Goal: Task Accomplishment & Management: Use online tool/utility

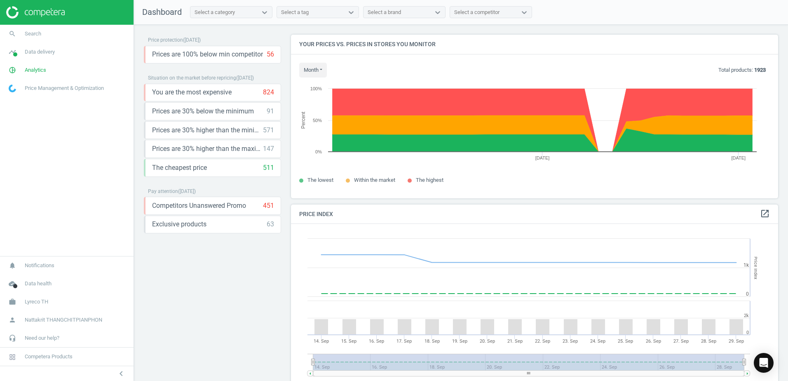
scroll to position [202, 494]
click at [216, 60] on div "Prices are 100% below min competitor 56 keyboard_arrow_down get_app storage" at bounding box center [212, 55] width 137 height 18
click at [272, 53] on icon "keyboard_arrow_down" at bounding box center [273, 54] width 10 height 10
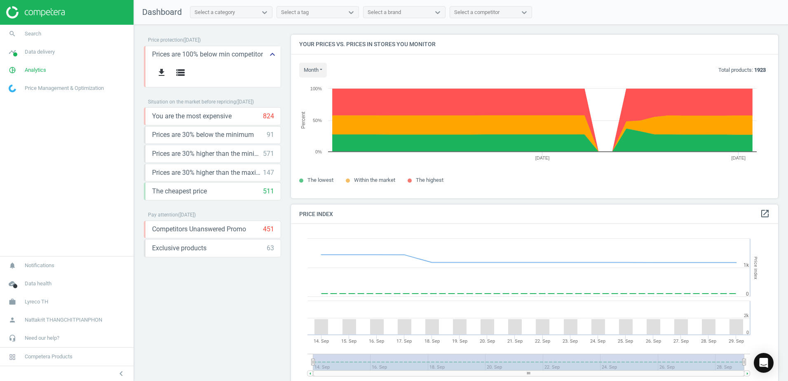
click at [272, 53] on icon "keyboard_arrow_up" at bounding box center [273, 54] width 10 height 10
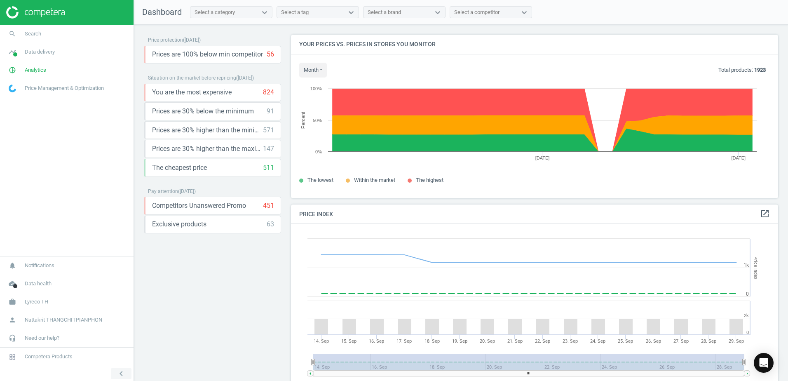
click at [119, 373] on icon "chevron_left" at bounding box center [121, 374] width 10 height 10
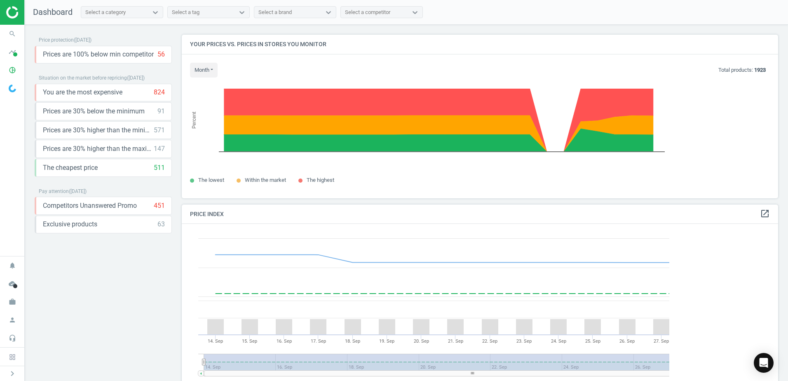
scroll to position [202, 603]
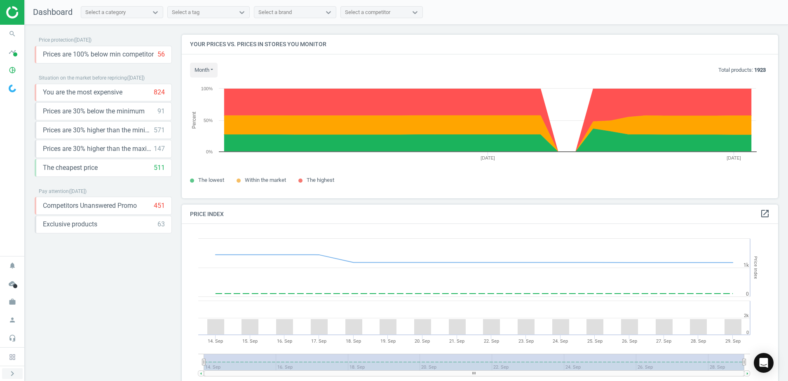
click at [11, 372] on icon "chevron_right" at bounding box center [12, 374] width 10 height 10
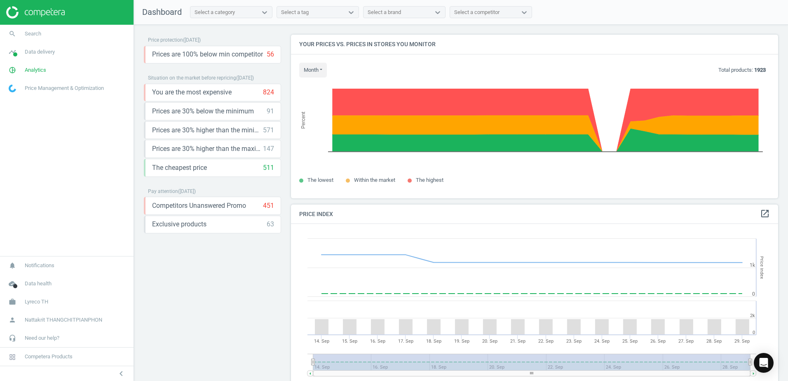
scroll to position [202, 494]
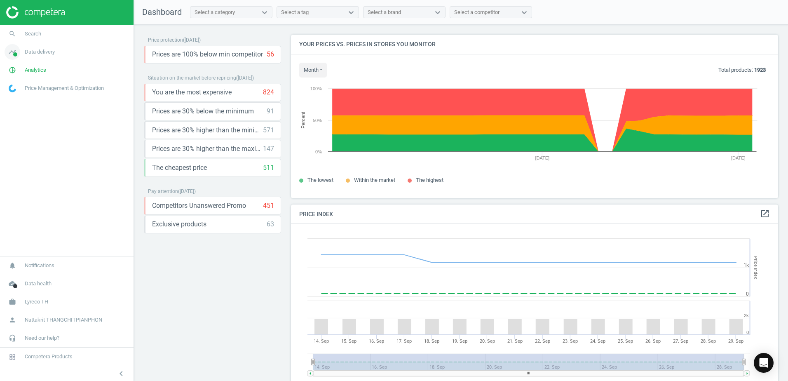
click at [113, 49] on link "timeline Data delivery" at bounding box center [67, 52] width 134 height 18
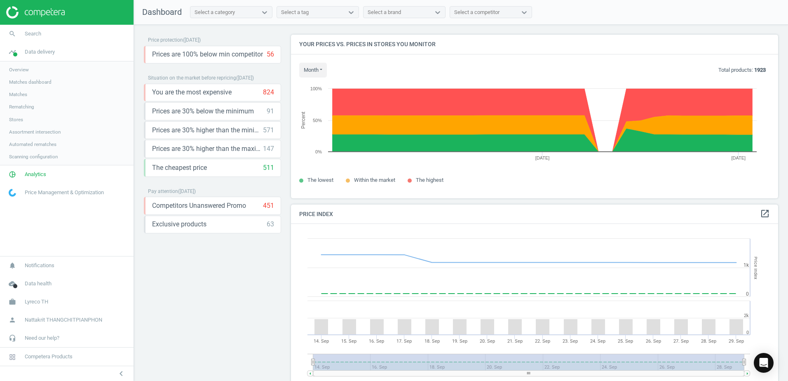
click at [57, 65] on link "Overview" at bounding box center [67, 69] width 134 height 12
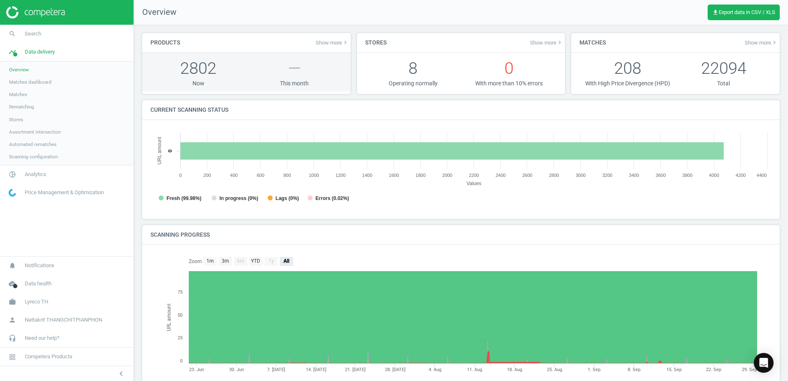
scroll to position [4, 4]
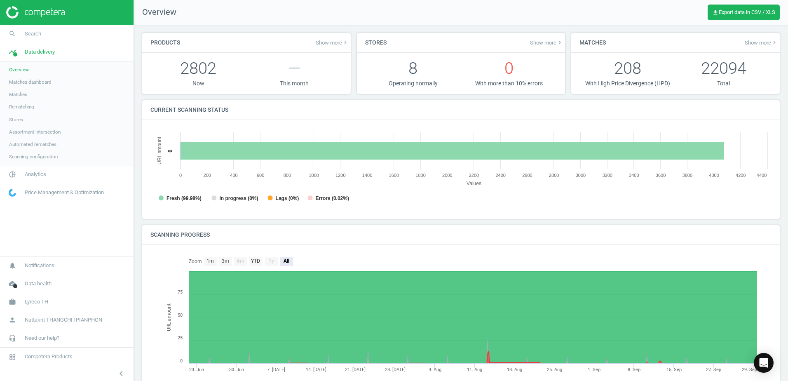
click at [87, 79] on link "Matches dashboard" at bounding box center [67, 82] width 134 height 12
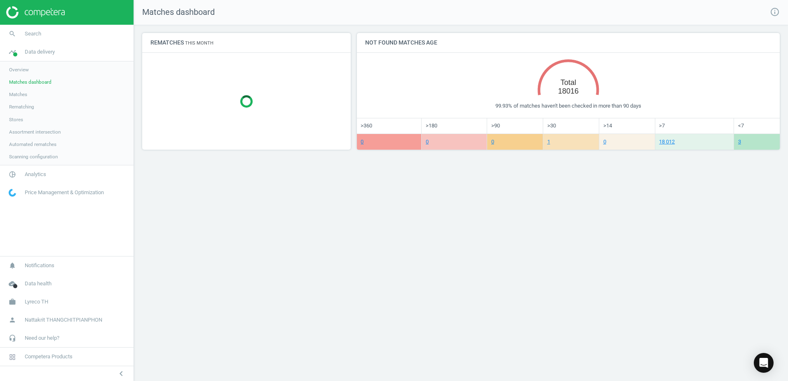
click at [75, 93] on link "Matches" at bounding box center [67, 94] width 134 height 12
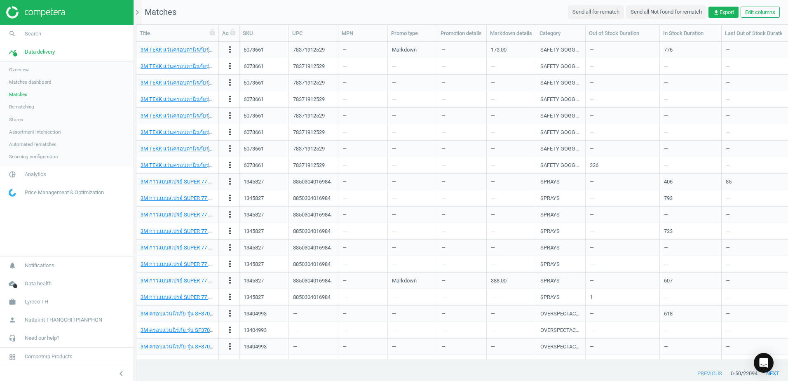
click at [45, 155] on span "Scanning configuration" at bounding box center [33, 156] width 49 height 7
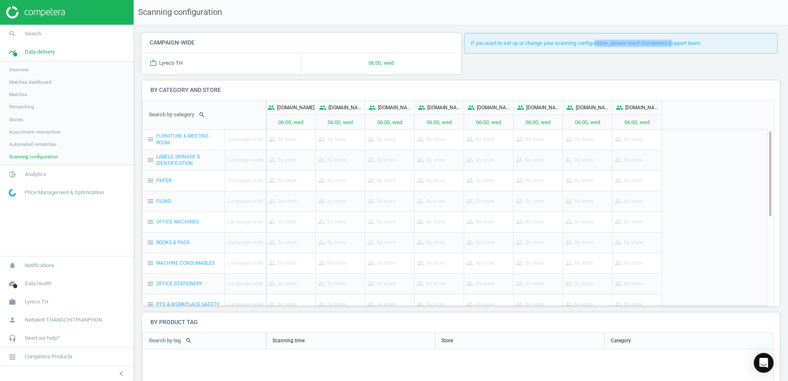
drag, startPoint x: 612, startPoint y: 43, endPoint x: 680, endPoint y: 42, distance: 68.0
click at [679, 42] on div "If you want to set up or change your scanning configuration, please reach Compe…" at bounding box center [621, 43] width 314 height 21
click at [680, 42] on div "If you want to set up or change your scanning configuration, please reach Compe…" at bounding box center [621, 43] width 314 height 21
drag, startPoint x: 669, startPoint y: 43, endPoint x: 550, endPoint y: 52, distance: 118.6
click at [550, 52] on div "If you want to set up or change your scanning configuration, please reach Compe…" at bounding box center [621, 43] width 314 height 21
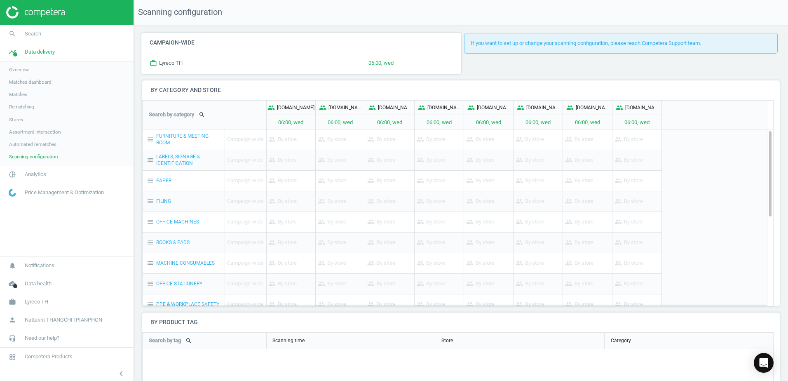
drag, startPoint x: 550, startPoint y: 52, endPoint x: 526, endPoint y: 54, distance: 24.8
click at [526, 54] on div "If you want to set up or change your scanning configuration, please reach Compe…" at bounding box center [621, 56] width 320 height 47
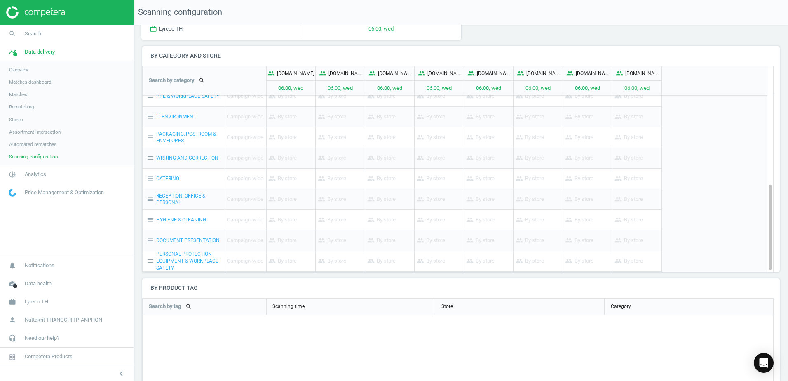
scroll to position [41, 0]
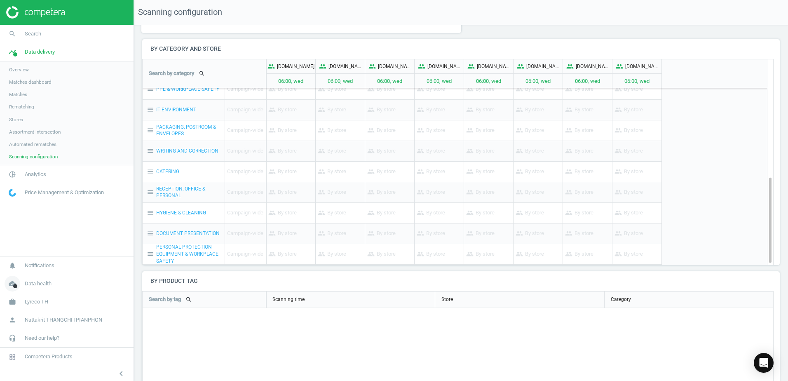
click at [38, 289] on link "cloud_done Data health" at bounding box center [67, 284] width 134 height 18
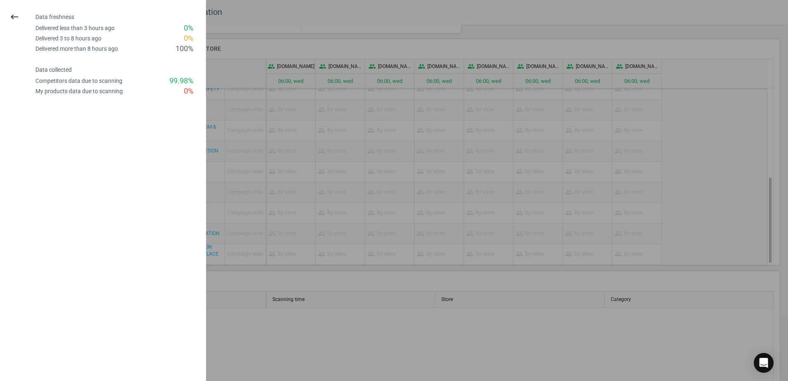
click at [370, 365] on div at bounding box center [394, 190] width 788 height 381
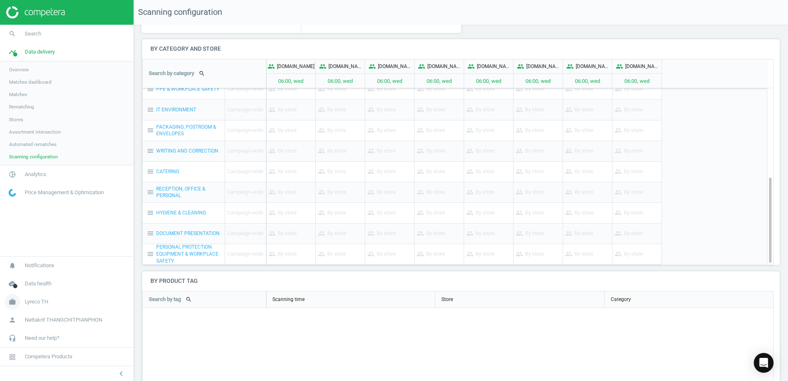
click at [45, 303] on span "Lyreco TH" at bounding box center [36, 301] width 23 height 7
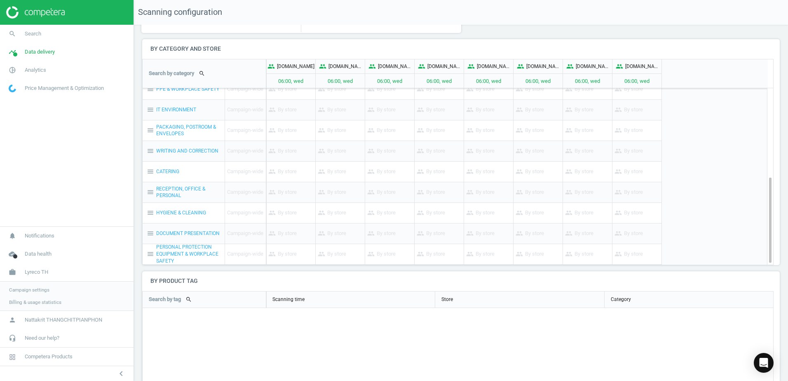
click at [44, 305] on span "Billing & usage statistics" at bounding box center [35, 302] width 52 height 7
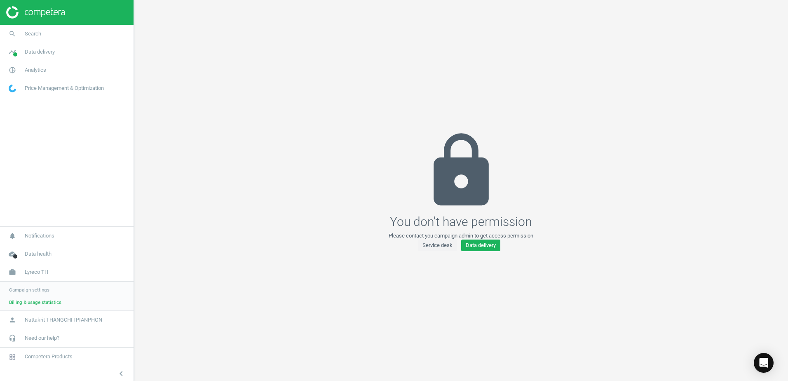
click at [49, 289] on link "Campaign settings" at bounding box center [67, 290] width 134 height 12
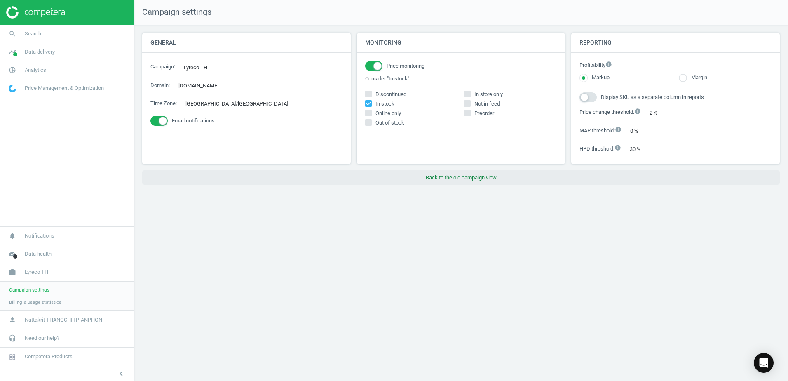
click at [456, 172] on button "Back to the old campaign view" at bounding box center [461, 177] width 638 height 15
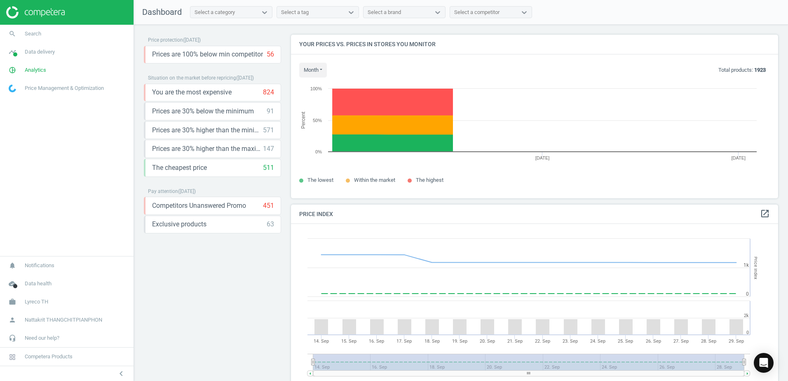
scroll to position [202, 494]
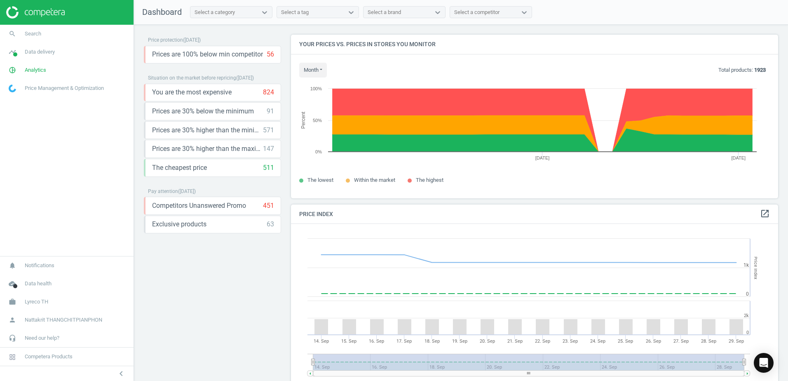
click at [73, 80] on link "Price Management & Optimization" at bounding box center [67, 88] width 134 height 18
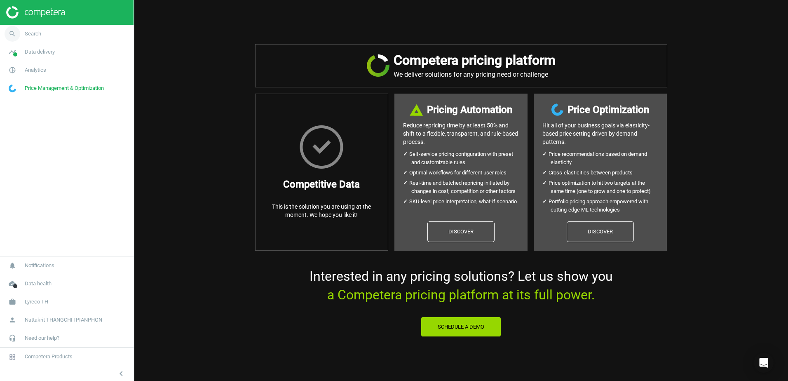
click at [61, 36] on link "search Search" at bounding box center [67, 34] width 134 height 18
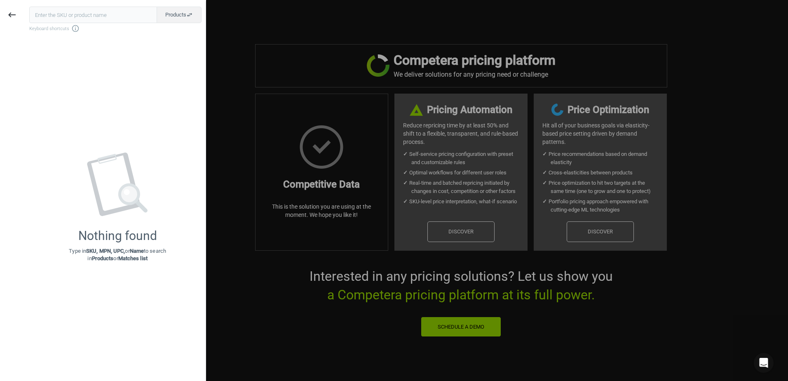
click at [43, 19] on input "text" at bounding box center [93, 15] width 128 height 16
click at [13, 18] on icon "keyboard_backspace" at bounding box center [12, 15] width 10 height 10
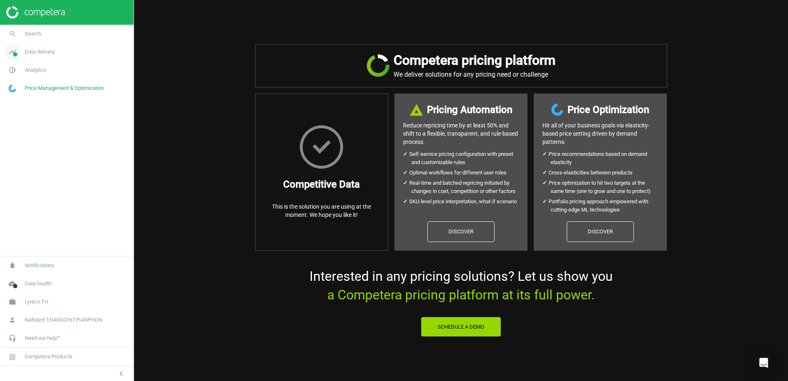
click at [45, 53] on span "Data delivery" at bounding box center [40, 51] width 30 height 7
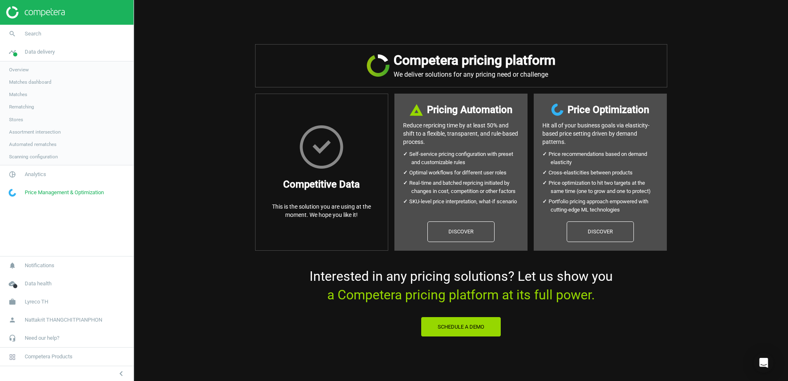
click at [57, 82] on link "Matches dashboard" at bounding box center [67, 82] width 134 height 12
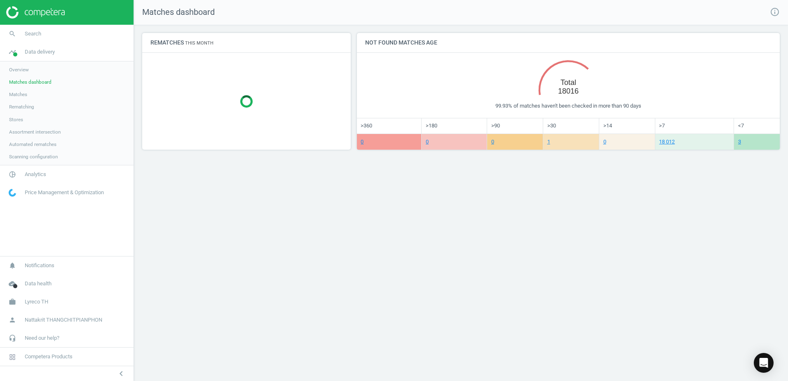
click at [62, 96] on link "Matches" at bounding box center [67, 94] width 134 height 12
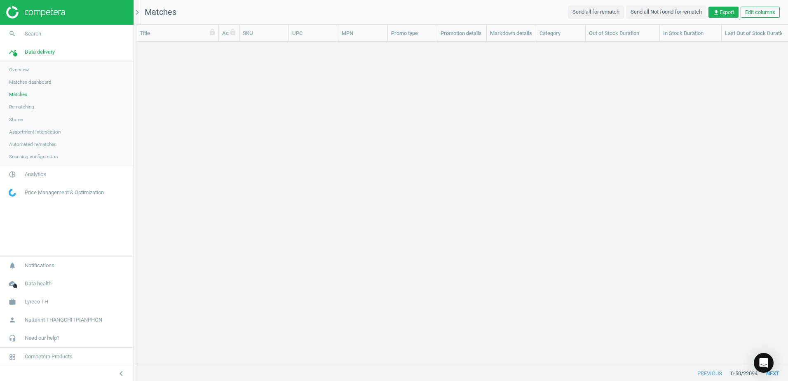
scroll to position [311, 645]
click at [59, 119] on link "Stores" at bounding box center [67, 119] width 134 height 12
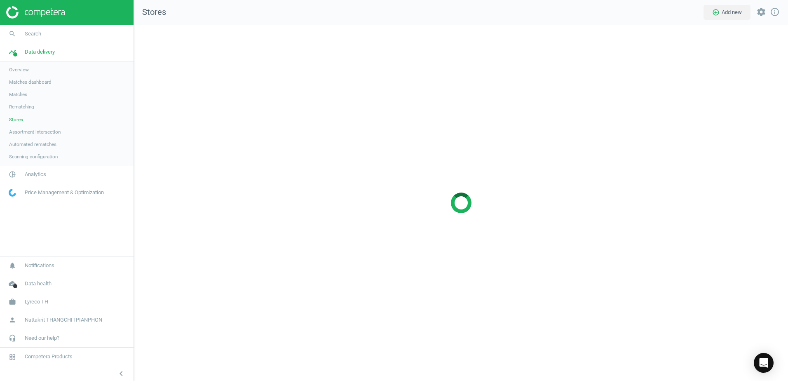
scroll to position [369, 667]
click at [65, 70] on link "Overview" at bounding box center [67, 69] width 134 height 12
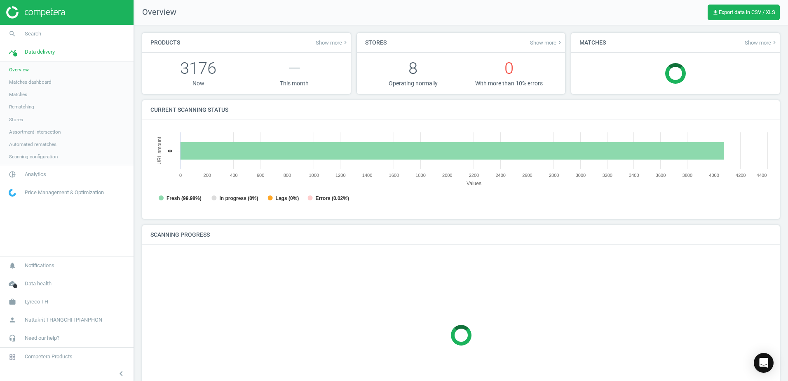
scroll to position [4, 4]
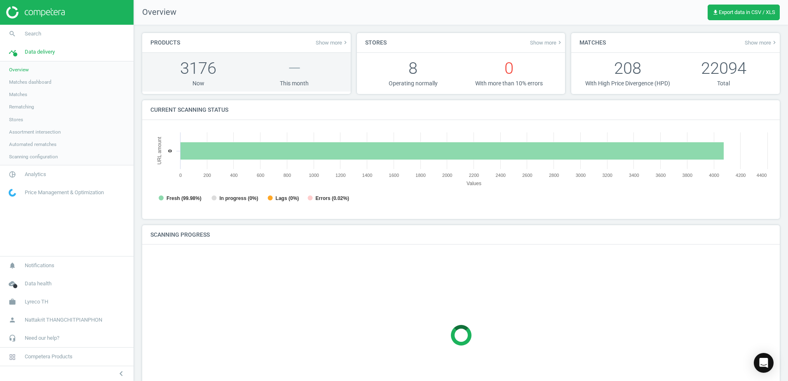
click at [174, 66] on p "3176" at bounding box center [198, 68] width 96 height 23
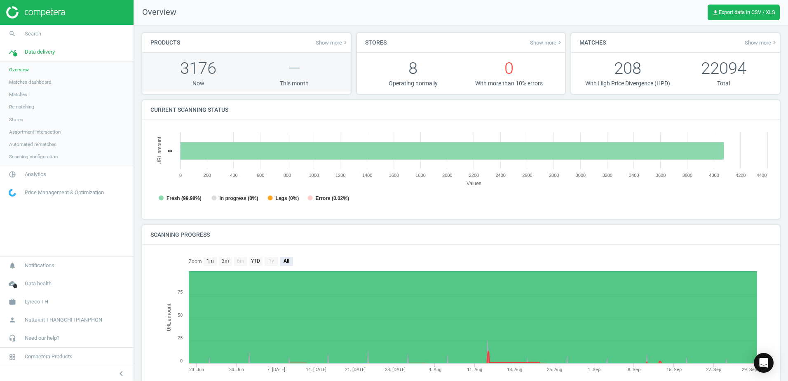
click at [197, 66] on p "3176" at bounding box center [198, 68] width 96 height 23
drag, startPoint x: 197, startPoint y: 66, endPoint x: 218, endPoint y: 68, distance: 21.9
click at [218, 68] on p "3176" at bounding box center [198, 68] width 96 height 23
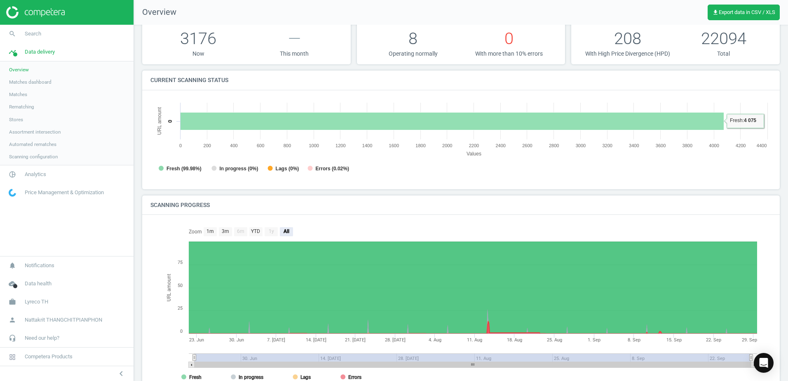
scroll to position [59, 0]
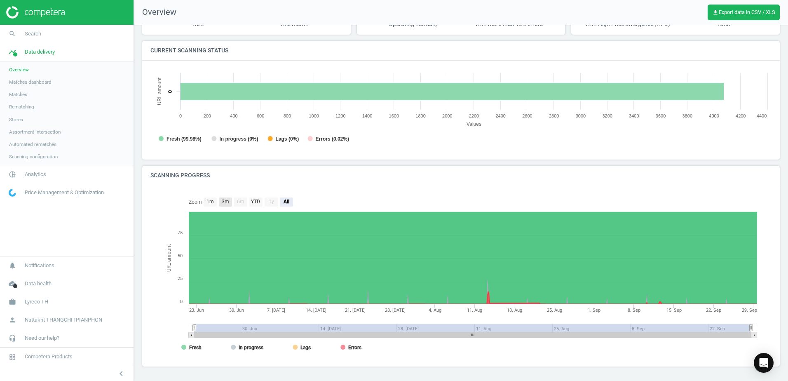
click at [227, 204] on text "3m" at bounding box center [225, 202] width 7 height 6
click at [209, 203] on text "1m" at bounding box center [210, 202] width 7 height 6
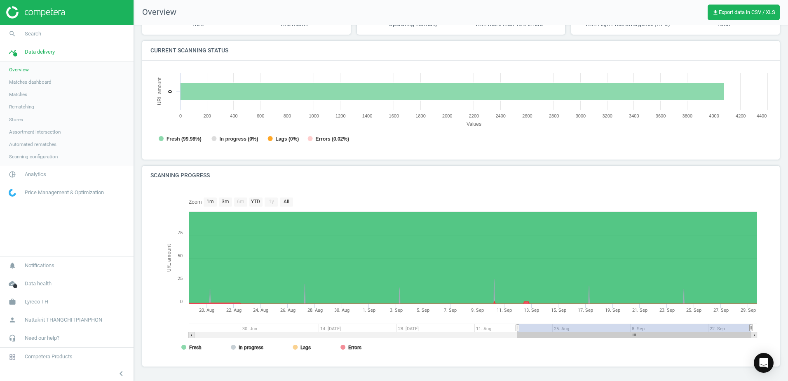
drag, startPoint x: 578, startPoint y: 328, endPoint x: 789, endPoint y: 343, distance: 211.6
click at [788, 343] on html "Group 2 Created with Sketch. ic/cloud_download/grey600 Created with Sketch. gra…" at bounding box center [394, 190] width 788 height 381
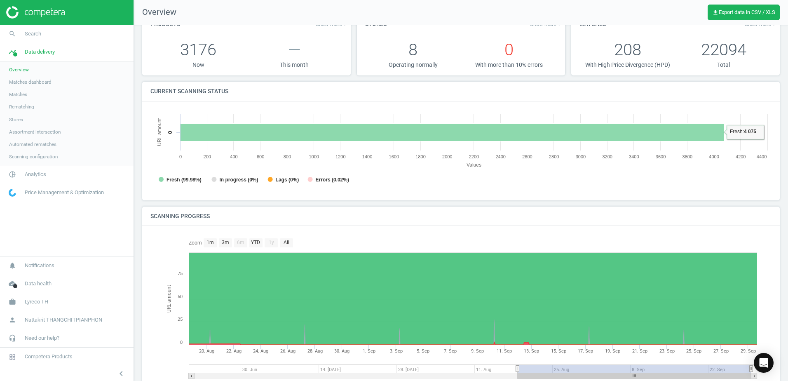
scroll to position [0, 0]
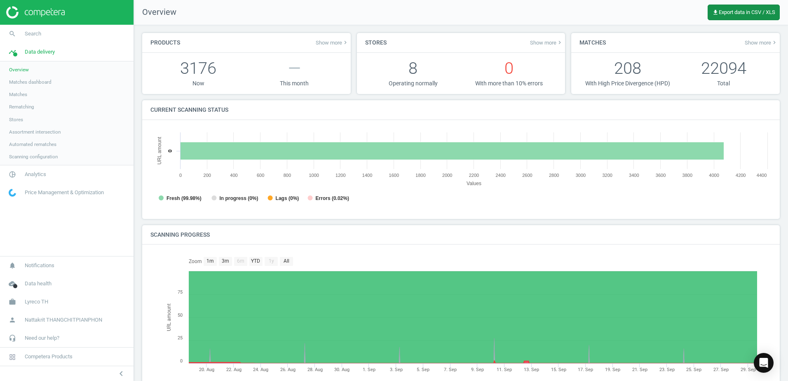
click at [757, 19] on button "get_app Export data in CSV / XLS" at bounding box center [744, 13] width 72 height 16
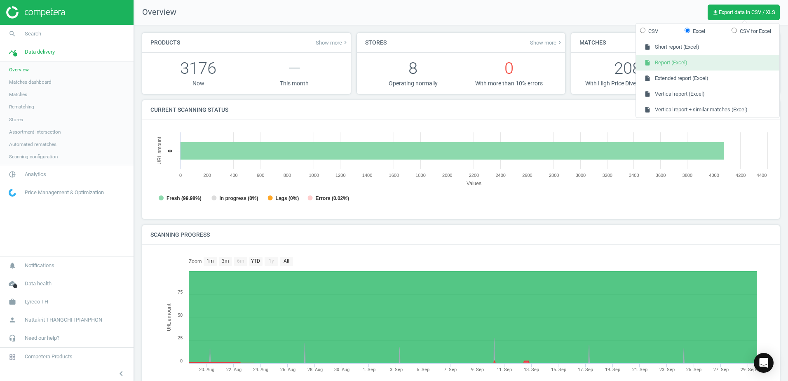
click at [688, 64] on button "insert_drive_file Report (Excel)" at bounding box center [707, 63] width 143 height 16
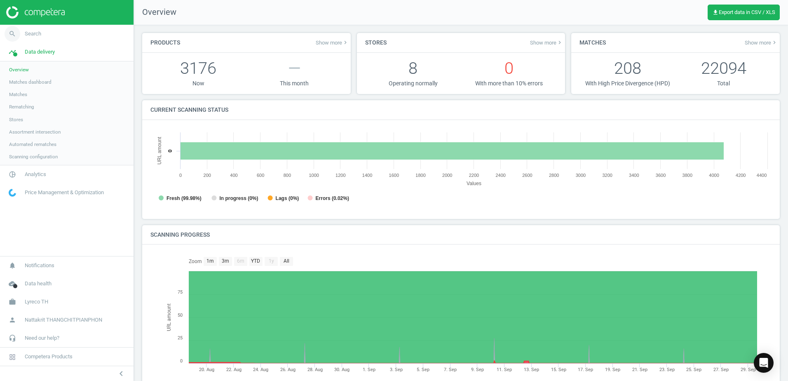
click at [60, 35] on link "search Search" at bounding box center [67, 34] width 134 height 18
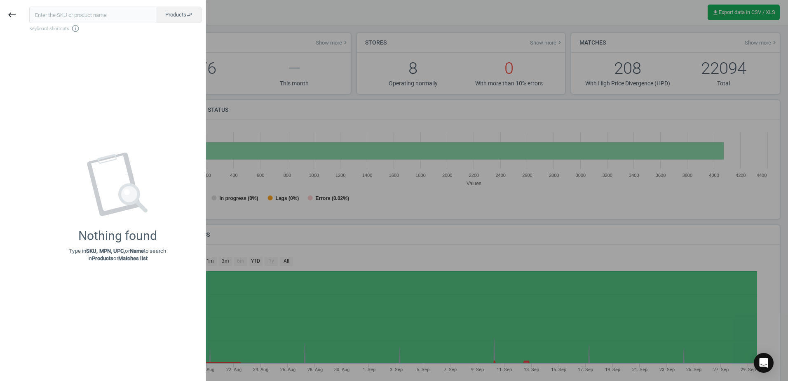
click at [111, 17] on input "text" at bounding box center [93, 15] width 128 height 16
type input "5864634"
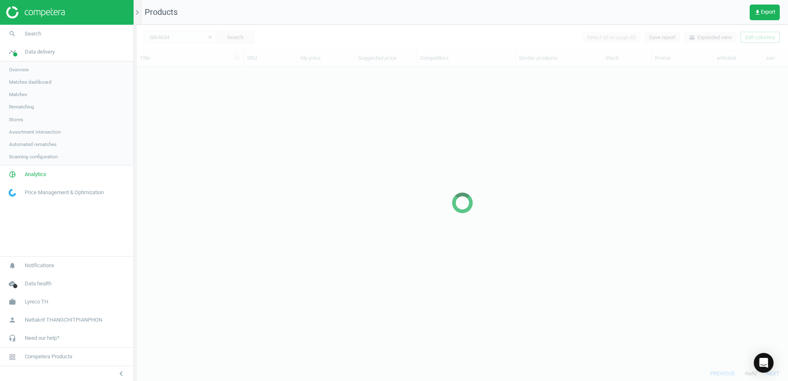
scroll to position [286, 645]
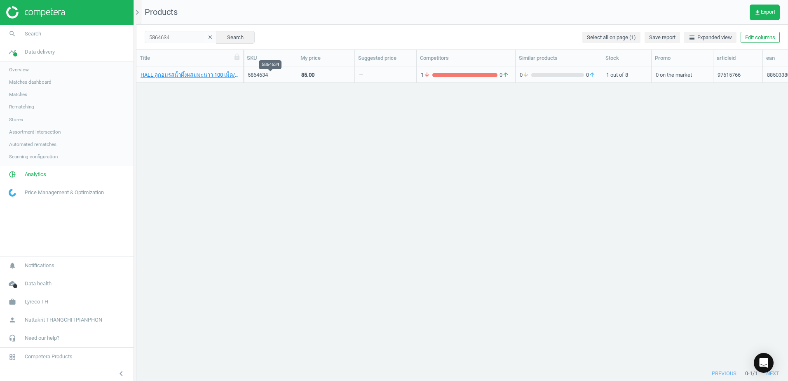
click at [263, 74] on div "5864634" at bounding box center [270, 74] width 45 height 7
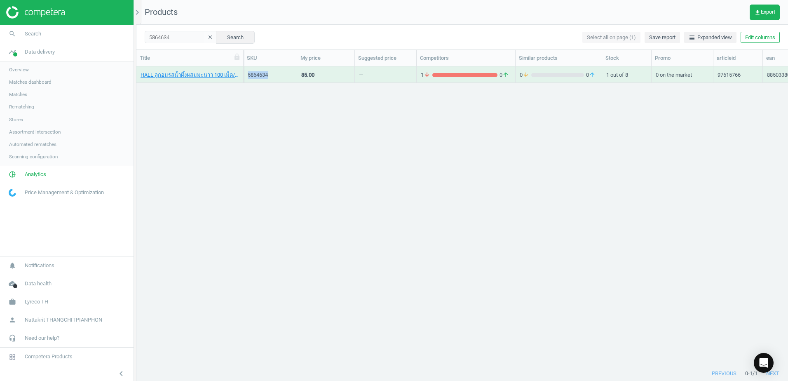
click at [263, 74] on div "5864634" at bounding box center [270, 74] width 45 height 7
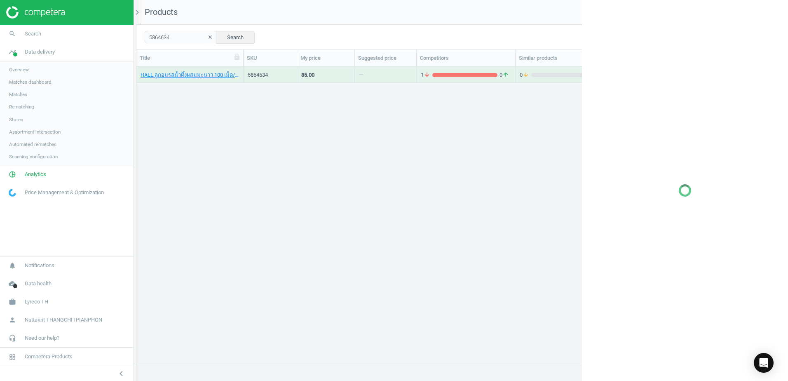
click at [426, 67] on div "1 arrow_downward 0 arrow_upward" at bounding box center [466, 74] width 90 height 14
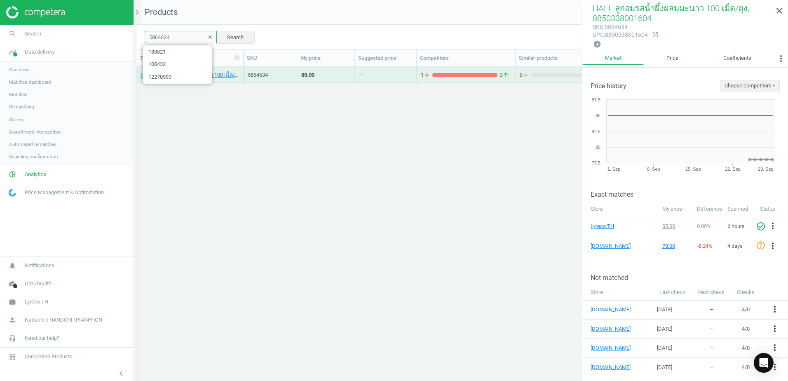
click at [173, 40] on input "5864634" at bounding box center [181, 37] width 72 height 12
paste input "11289502"
click at [455, 68] on div "2 arrow_downward 0 arrow_upward" at bounding box center [466, 74] width 90 height 14
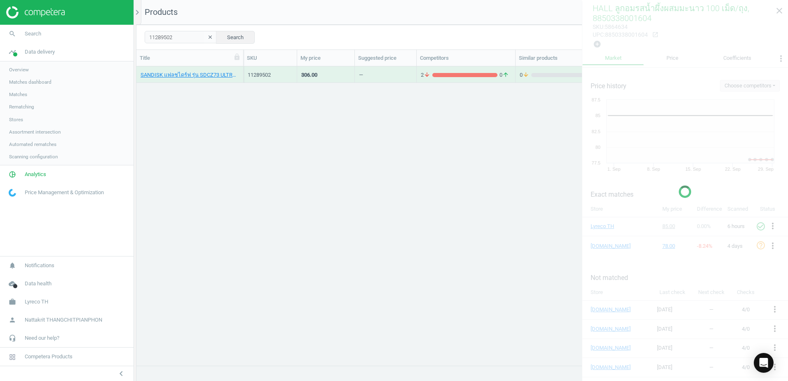
click at [455, 68] on div "2 arrow_downward 0 arrow_upward" at bounding box center [466, 74] width 90 height 14
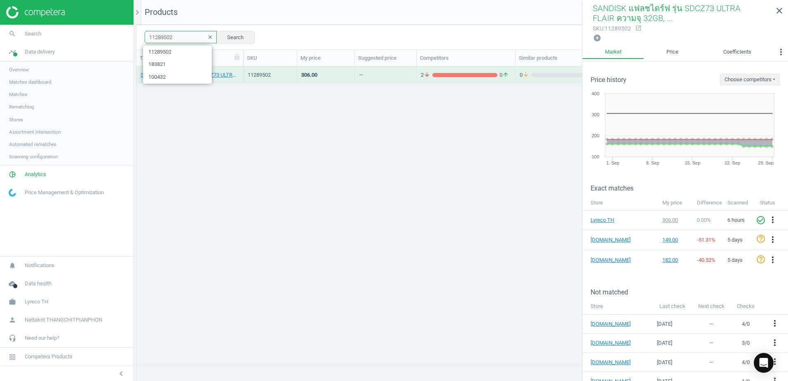
click at [180, 35] on input "11289502" at bounding box center [181, 37] width 72 height 12
paste input "2605639"
type input "2605639"
click at [778, 9] on icon "close" at bounding box center [780, 11] width 10 height 10
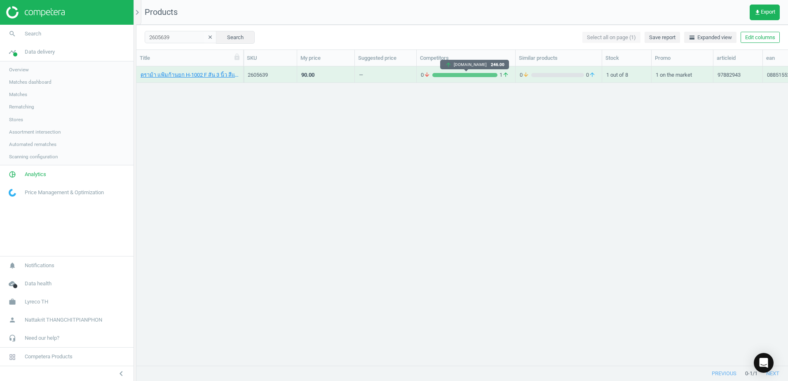
click at [493, 68] on div "0 arrow_downward 1 arrow_upward" at bounding box center [466, 74] width 90 height 14
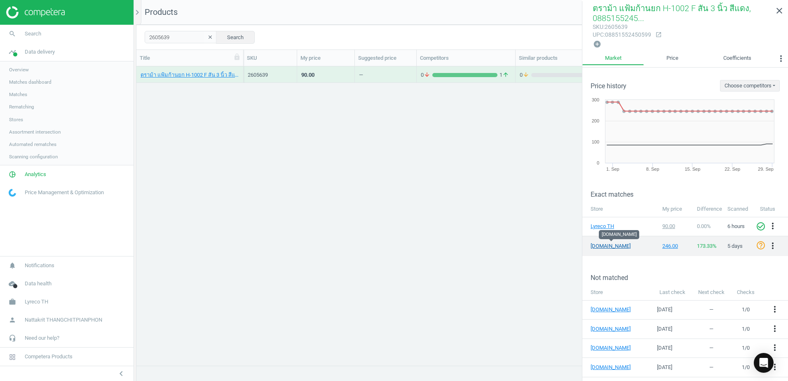
click at [601, 243] on link "[DOMAIN_NAME]" at bounding box center [611, 245] width 41 height 7
click at [768, 244] on icon "more_vert" at bounding box center [773, 246] width 10 height 10
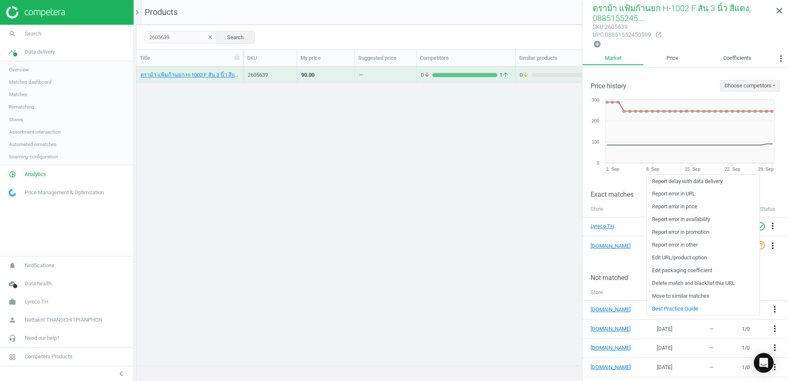
click at [713, 270] on link "Edit packaging coefficient" at bounding box center [703, 270] width 113 height 13
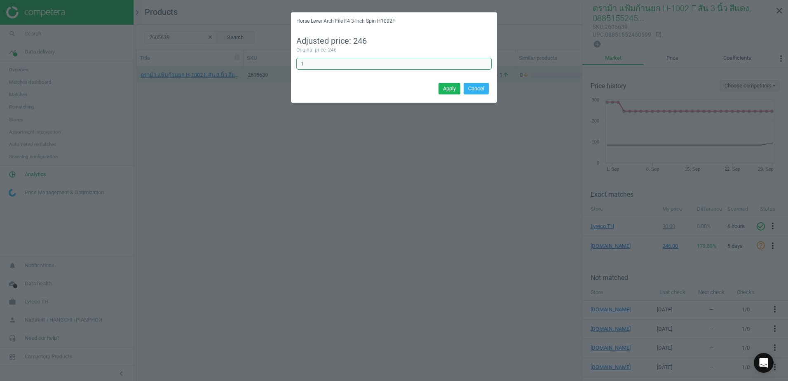
click at [402, 65] on input "1" at bounding box center [393, 64] width 195 height 12
type input "1"
type input "0.33"
click at [448, 85] on button "Apply" at bounding box center [450, 89] width 22 height 12
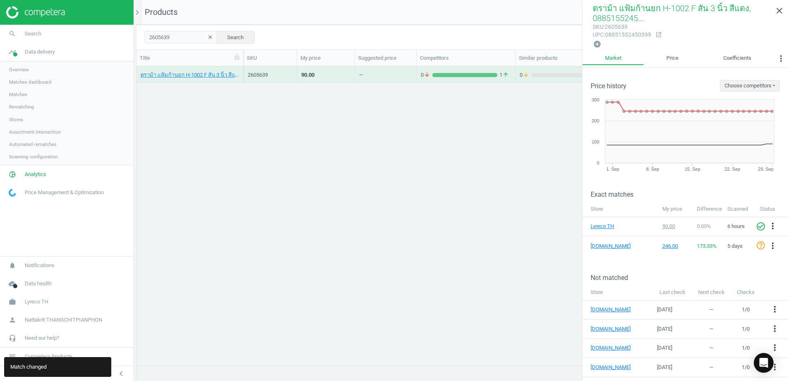
click at [439, 242] on div "ตราม้า แฟ้มก้านยก H-1002 F สัน 3 นิ้ว สีแดง, 08851552450599 2605639 90.00 — 0 a…" at bounding box center [462, 212] width 652 height 293
click at [187, 32] on input "2605639" at bounding box center [181, 37] width 72 height 12
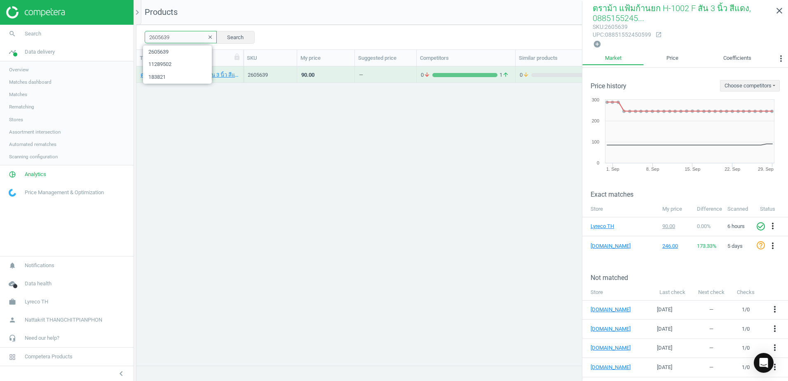
paste input "41"
type input "2605641"
click at [437, 73] on div "grid" at bounding box center [464, 75] width 65 height 4
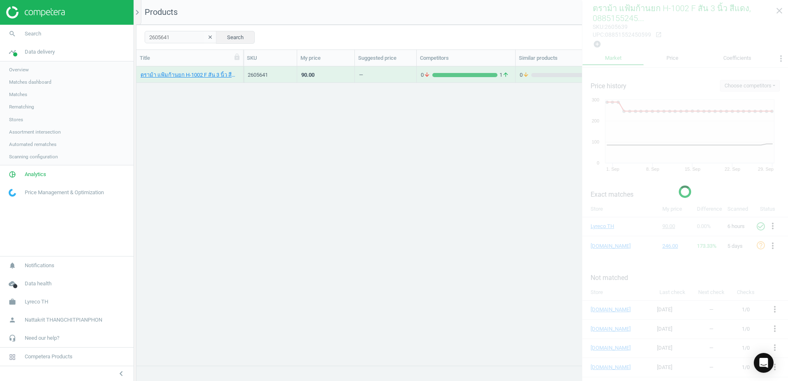
click at [439, 68] on div "0 arrow_downward 1 arrow_upward" at bounding box center [466, 74] width 90 height 14
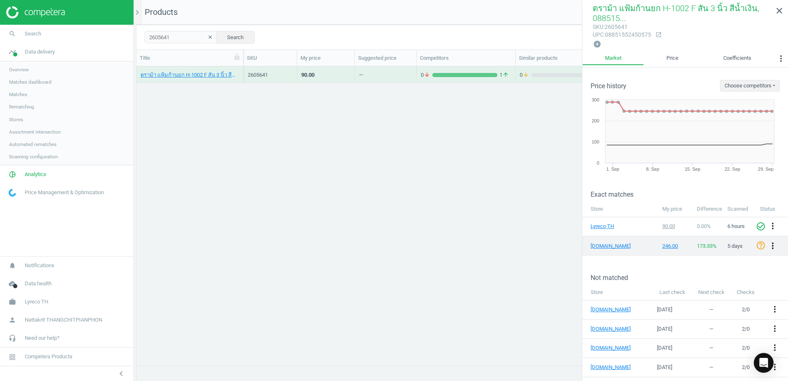
click at [768, 244] on icon "more_vert" at bounding box center [773, 246] width 10 height 10
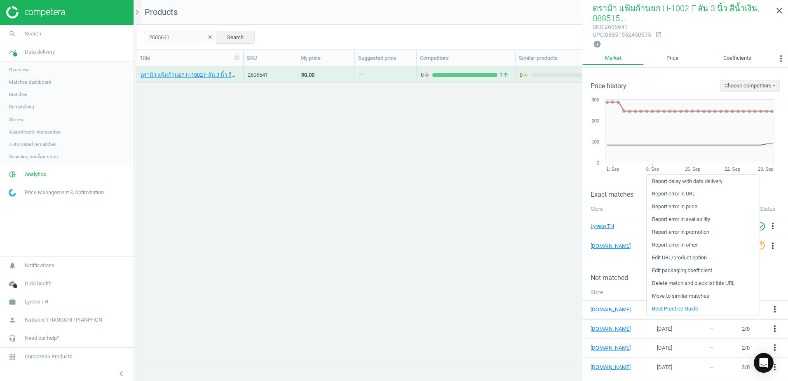
click at [695, 266] on link "Edit packaging coefficient" at bounding box center [703, 270] width 113 height 13
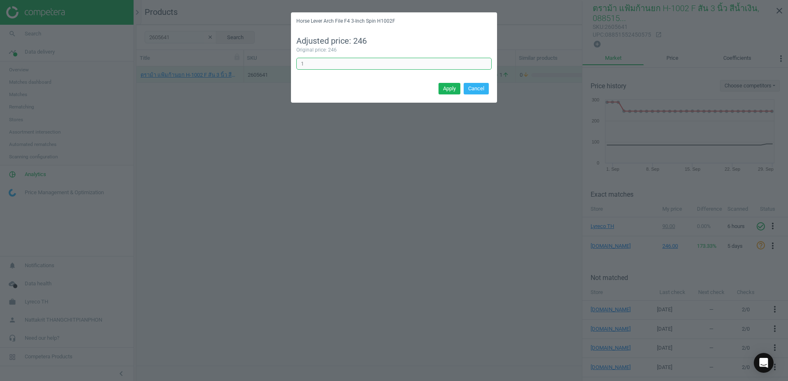
drag, startPoint x: 350, startPoint y: 59, endPoint x: 347, endPoint y: 66, distance: 7.2
click at [350, 59] on input "1" at bounding box center [393, 64] width 195 height 12
type input "0.33"
click at [444, 82] on div "Apply Cancel" at bounding box center [394, 91] width 206 height 22
click at [444, 87] on button "Apply" at bounding box center [450, 89] width 22 height 12
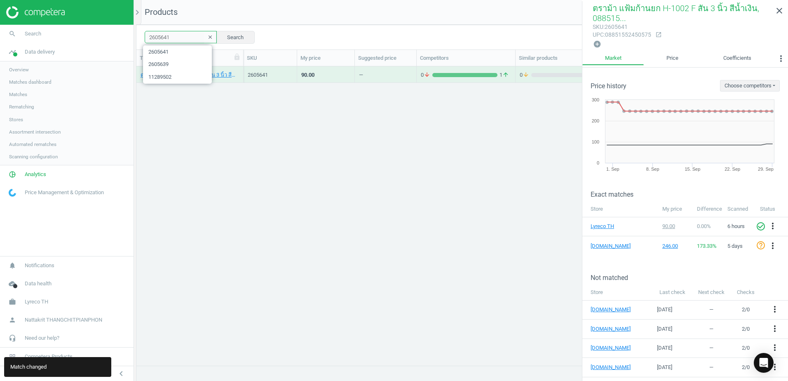
click at [175, 38] on input "2605641" at bounding box center [181, 37] width 72 height 12
paste input "52"
type input "2605652"
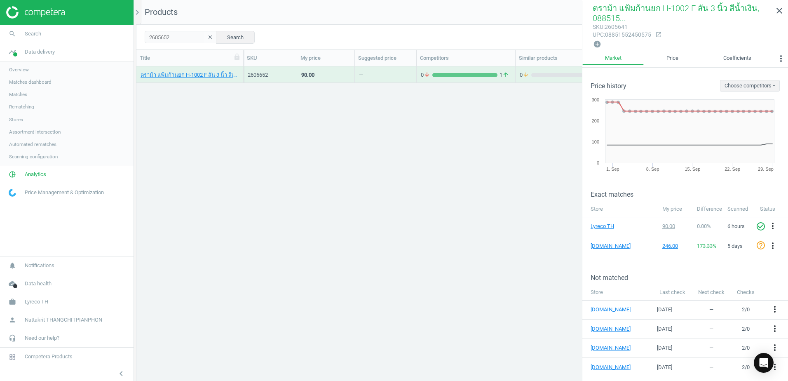
click at [359, 77] on div "—" at bounding box center [361, 76] width 4 height 10
click at [770, 247] on icon "more_vert" at bounding box center [773, 246] width 10 height 10
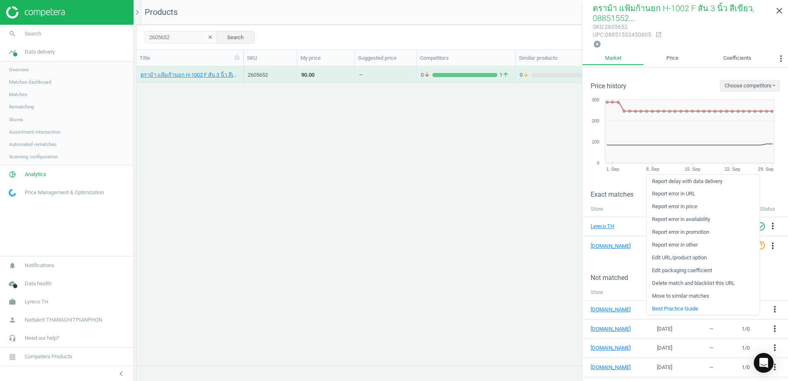
click at [685, 272] on link "Edit packaging coefficient" at bounding box center [703, 270] width 113 height 13
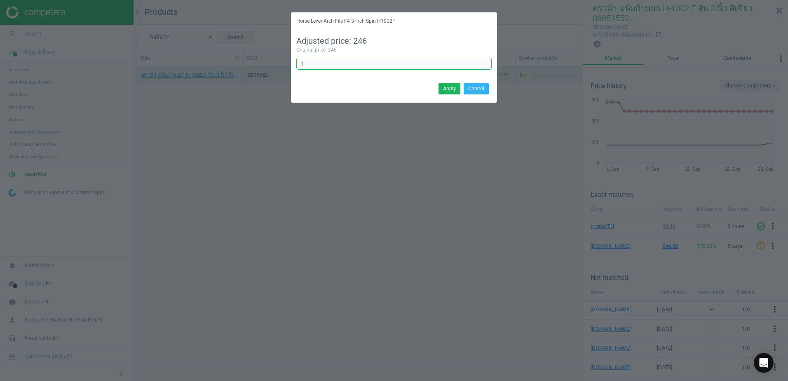
click at [403, 59] on input "1" at bounding box center [393, 64] width 195 height 12
type input "0.33"
click at [445, 85] on button "Apply" at bounding box center [450, 89] width 22 height 12
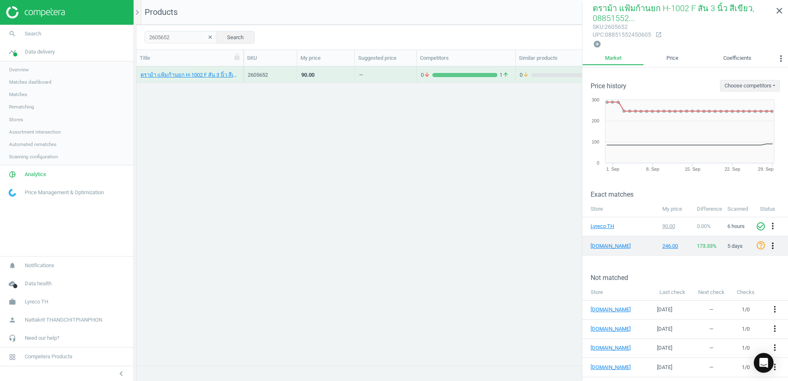
click at [768, 244] on icon "more_vert" at bounding box center [773, 246] width 10 height 10
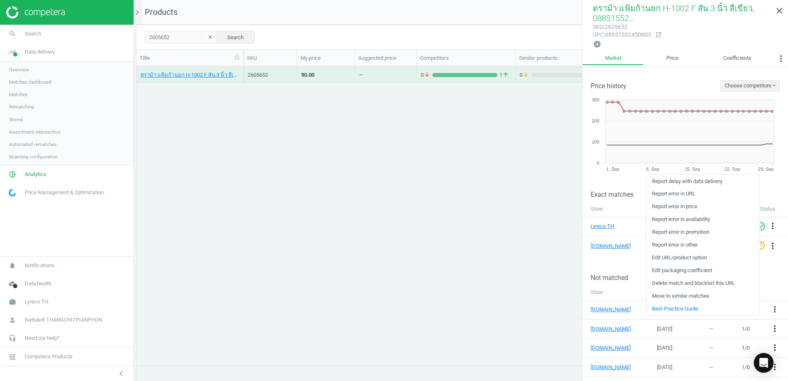
click at [671, 271] on link "Edit packaging coefficient" at bounding box center [703, 270] width 113 height 13
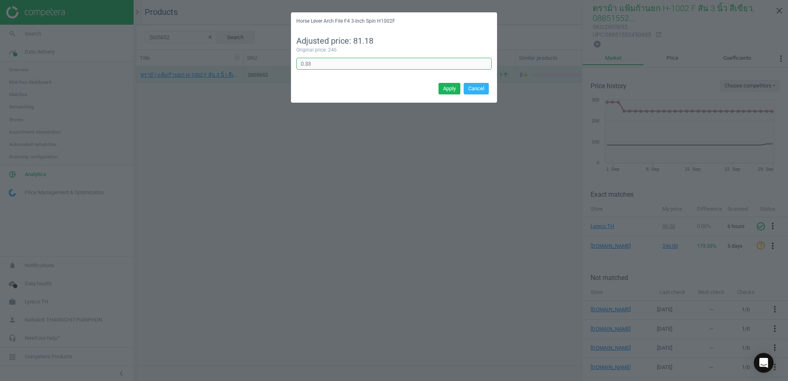
click at [408, 67] on input "0.33" at bounding box center [393, 64] width 195 height 12
click at [451, 88] on button "Apply" at bounding box center [450, 89] width 22 height 12
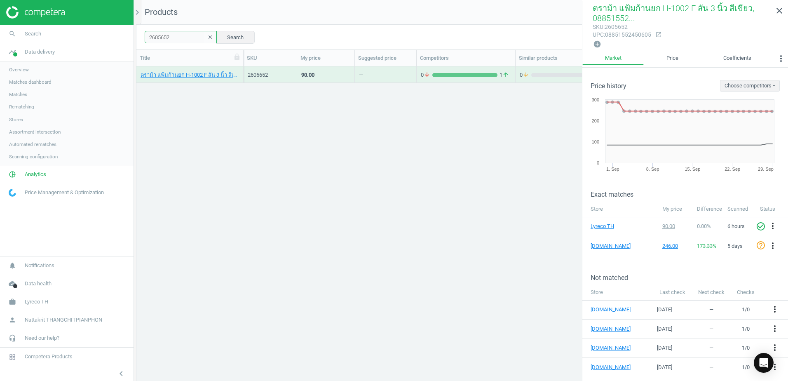
click at [196, 35] on input "2605652" at bounding box center [181, 37] width 72 height 12
paste input "63"
type input "2605663"
click at [319, 77] on div "90.00" at bounding box center [325, 74] width 49 height 14
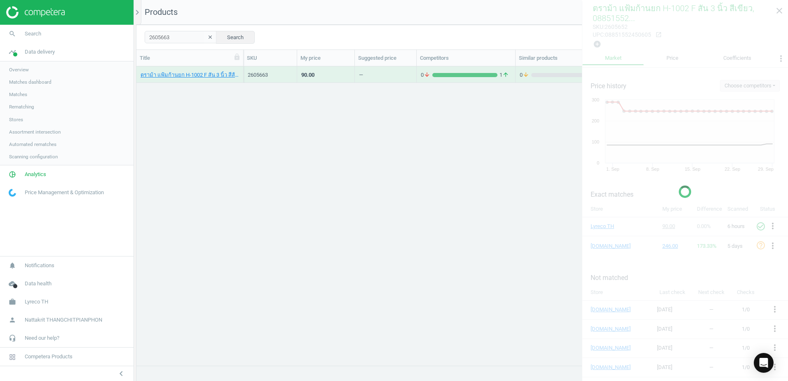
click at [319, 77] on div "90.00" at bounding box center [325, 74] width 49 height 14
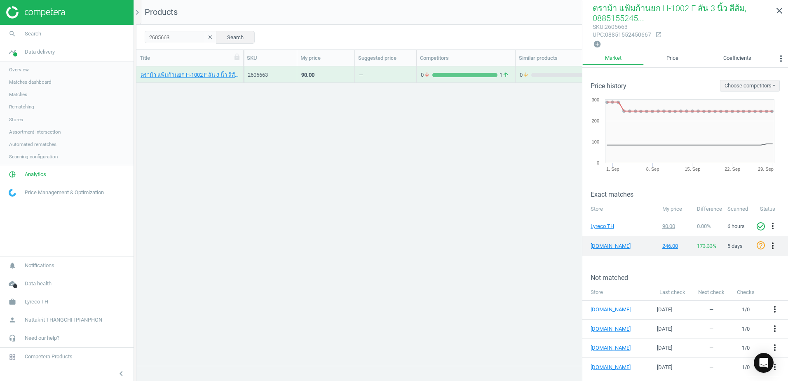
click at [768, 244] on icon "more_vert" at bounding box center [773, 246] width 10 height 10
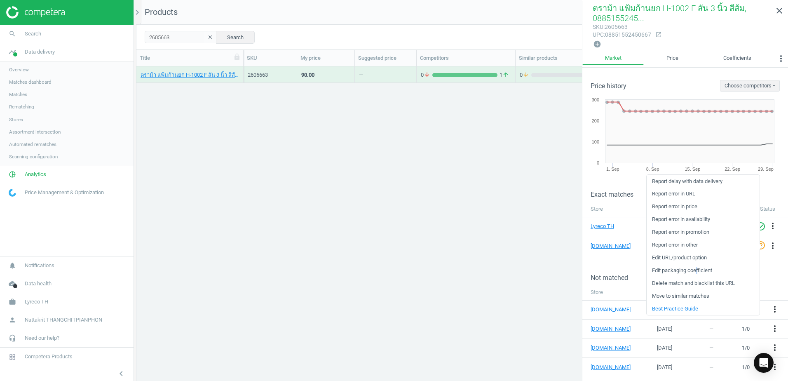
click at [698, 266] on link "Edit packaging coefficient" at bounding box center [703, 270] width 113 height 13
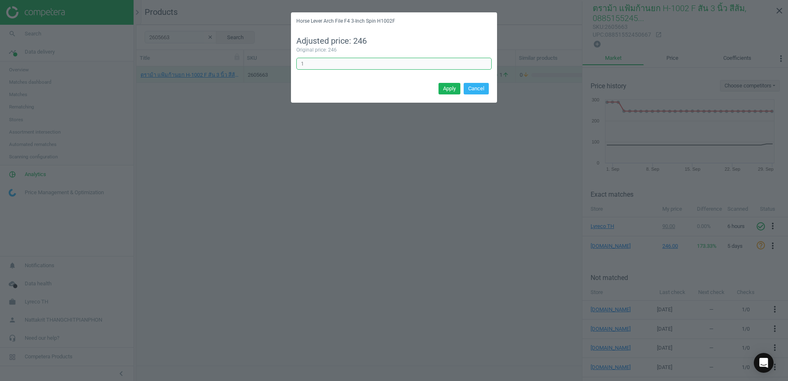
drag, startPoint x: 415, startPoint y: 64, endPoint x: 174, endPoint y: 65, distance: 241.1
click at [184, 66] on div "Horse Lever Arch File F4 3-Inch Spin H1002F Adjusted price: 246 Original price:…" at bounding box center [394, 190] width 788 height 381
type input "0.33"
click at [443, 88] on button "Apply" at bounding box center [450, 89] width 22 height 12
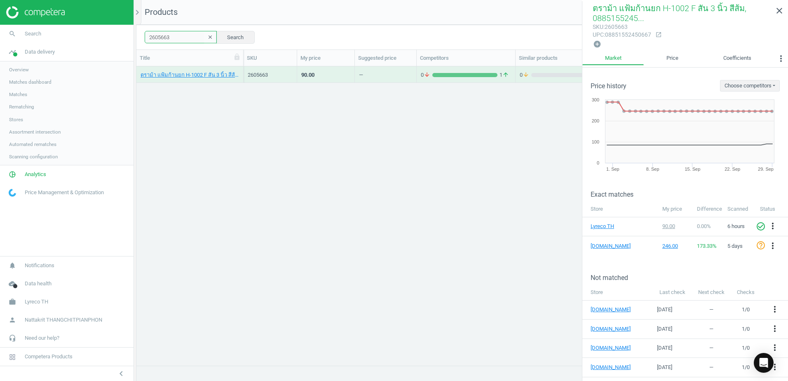
click at [178, 40] on input "2605663" at bounding box center [181, 37] width 72 height 12
paste input "3142567"
type input "3142567"
click at [357, 79] on div "—" at bounding box center [386, 74] width 62 height 16
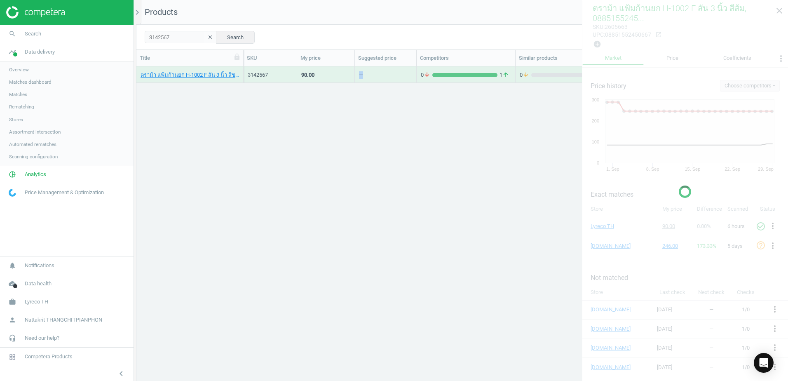
click at [357, 79] on div "—" at bounding box center [386, 74] width 62 height 16
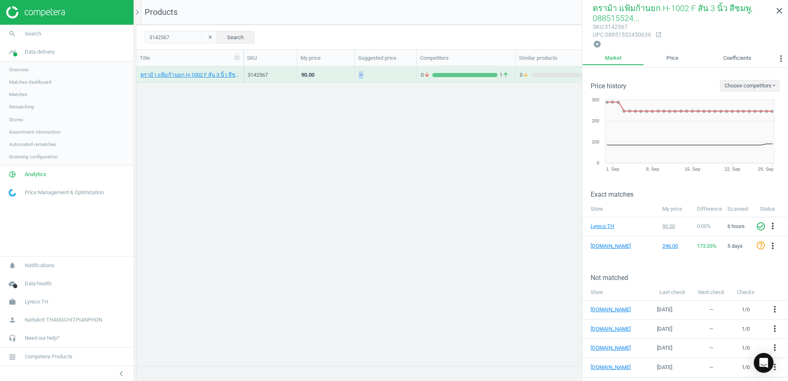
drag, startPoint x: 357, startPoint y: 79, endPoint x: 391, endPoint y: 74, distance: 35.0
click at [391, 74] on div "—" at bounding box center [385, 74] width 53 height 14
click at [394, 74] on div "—" at bounding box center [385, 74] width 53 height 14
click at [772, 243] on icon "more_vert" at bounding box center [773, 246] width 10 height 10
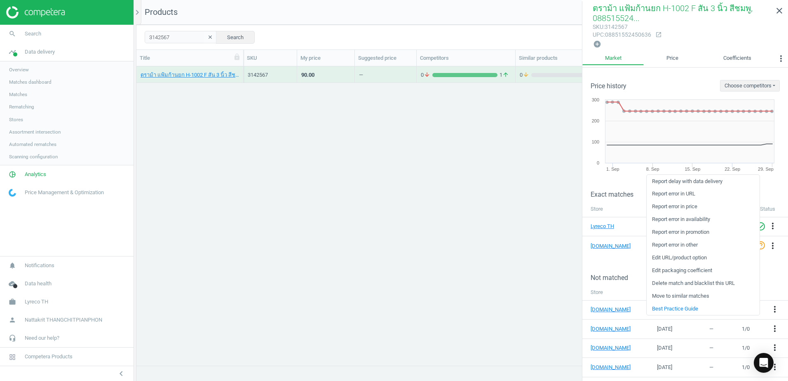
click at [709, 269] on link "Edit packaging coefficient" at bounding box center [703, 270] width 113 height 13
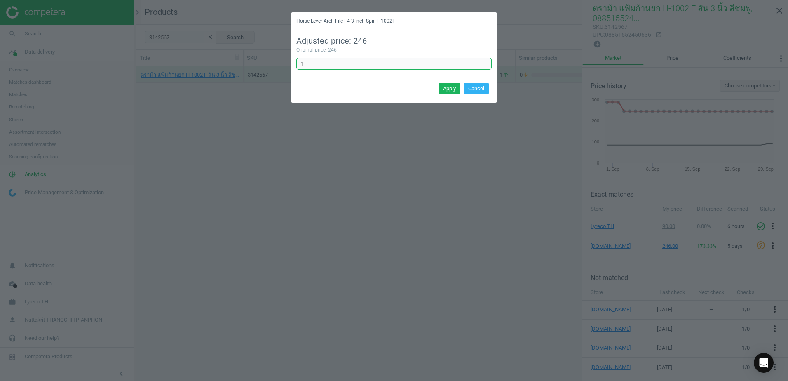
click at [378, 64] on input "1" at bounding box center [393, 64] width 195 height 12
type input "0.33"
click at [441, 88] on button "Apply" at bounding box center [450, 89] width 22 height 12
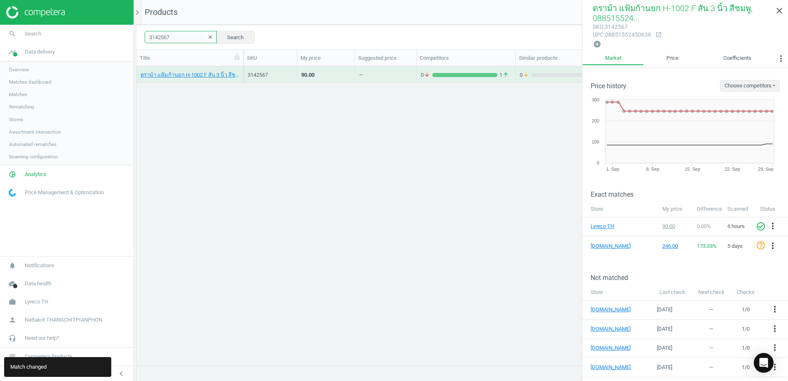
click at [183, 37] on input "3142567" at bounding box center [181, 37] width 72 height 12
paste input "89"
type input "3142589"
click at [375, 71] on div "—" at bounding box center [385, 74] width 53 height 14
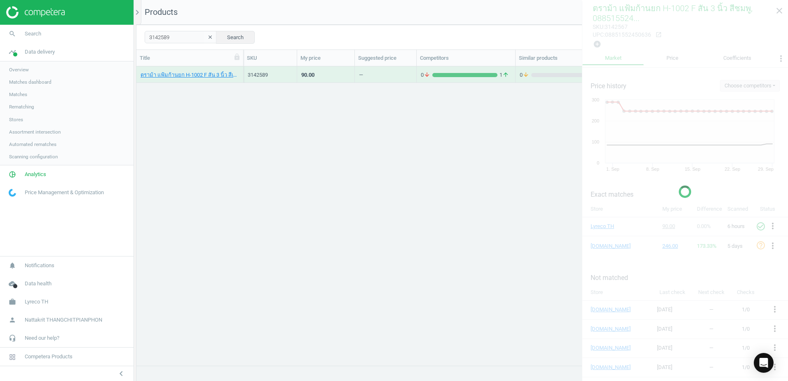
click at [375, 71] on div "—" at bounding box center [385, 74] width 53 height 14
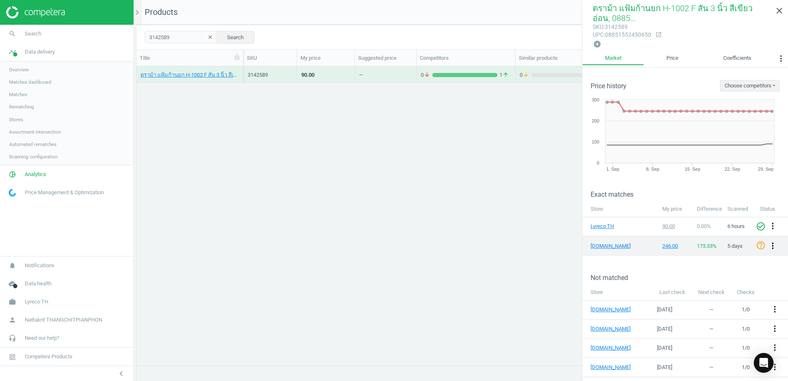
click at [768, 243] on icon "more_vert" at bounding box center [773, 246] width 10 height 10
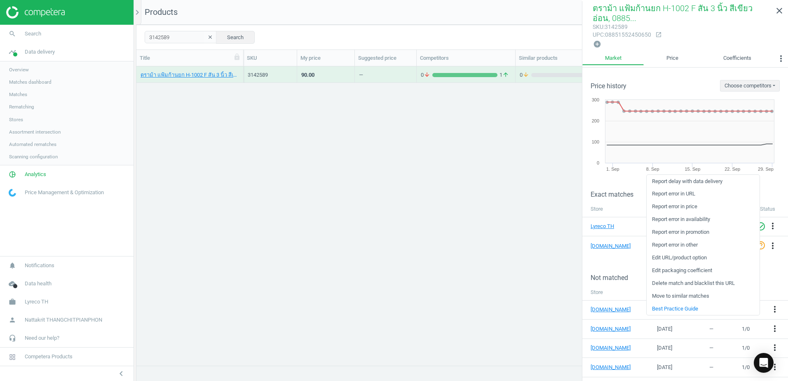
click at [707, 270] on link "Edit packaging coefficient" at bounding box center [703, 270] width 113 height 13
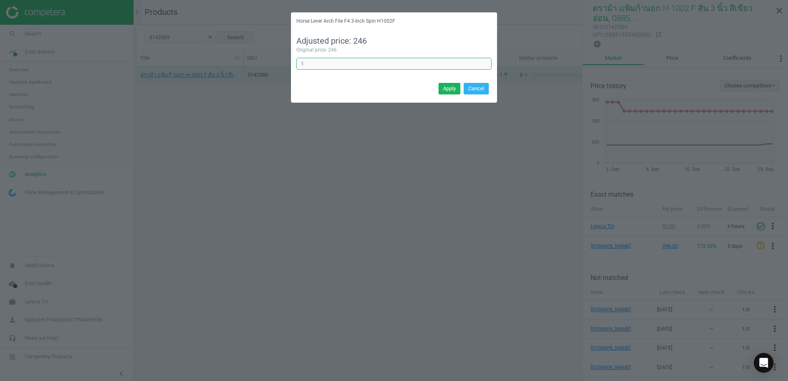
click at [432, 65] on input "1" at bounding box center [393, 64] width 195 height 12
type input "0.33"
click at [449, 92] on button "Apply" at bounding box center [450, 89] width 22 height 12
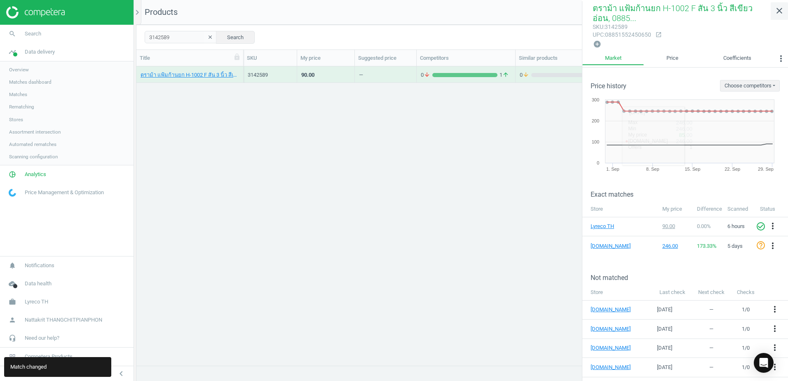
click at [778, 19] on link "close" at bounding box center [779, 11] width 17 height 18
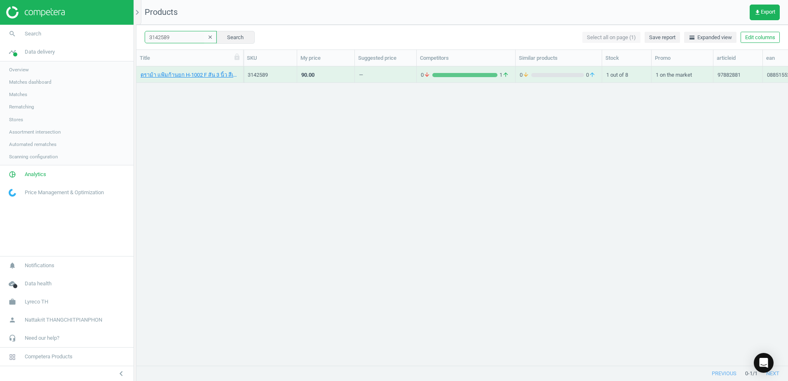
click at [190, 35] on input "3142589" at bounding box center [181, 37] width 72 height 12
paste input "91"
type input "3142591"
click at [294, 72] on div "3142591" at bounding box center [271, 74] width 54 height 16
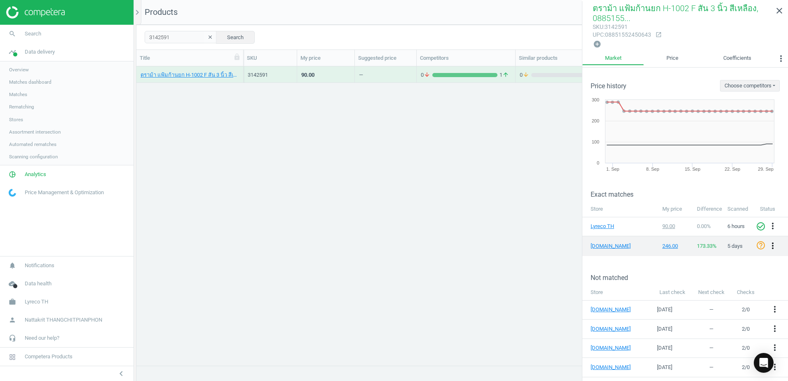
click at [766, 243] on div "more_vert" at bounding box center [774, 246] width 16 height 11
click at [768, 243] on icon "more_vert" at bounding box center [773, 246] width 10 height 10
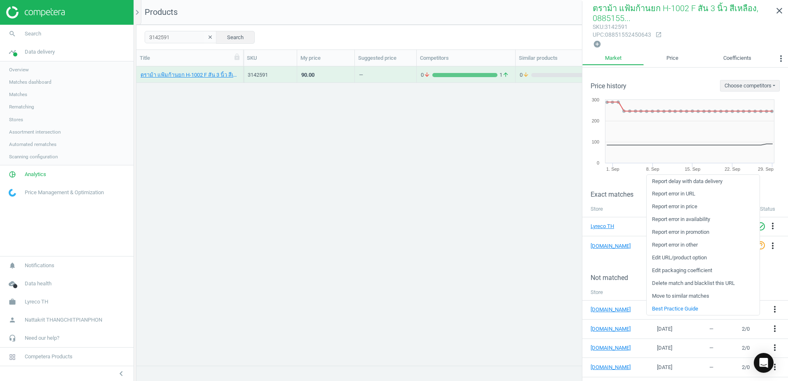
click at [678, 272] on link "Edit packaging coefficient" at bounding box center [703, 270] width 113 height 13
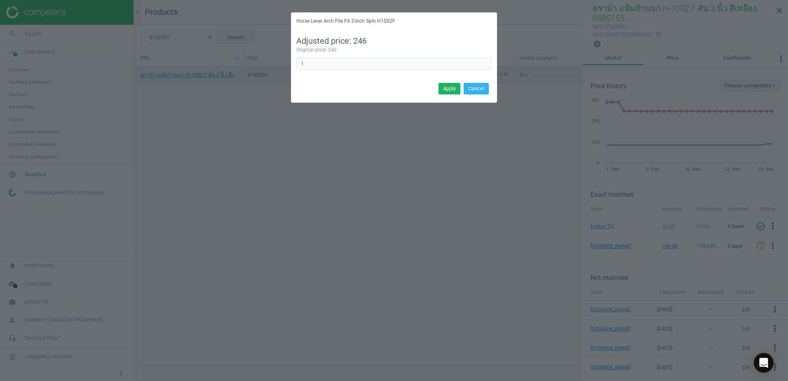
click at [351, 53] on div "Original price: 246" at bounding box center [393, 50] width 195 height 7
click at [350, 58] on input "1" at bounding box center [393, 64] width 195 height 12
type input "0.33"
click at [446, 87] on button "Apply" at bounding box center [450, 89] width 22 height 12
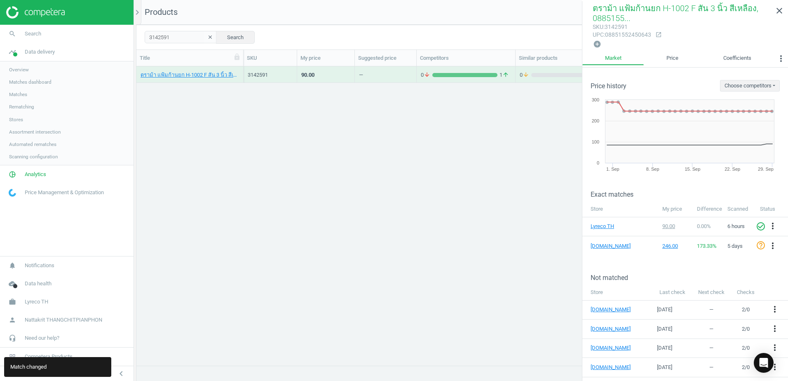
click at [499, 242] on div "ตราม้า แฟ้มก้านยก H-1002 F สัน 3 นิ้ว สีเหลือง, 08851552450643 3142591 90.00 — …" at bounding box center [462, 212] width 652 height 293
click at [190, 36] on input "3142591" at bounding box center [181, 37] width 72 height 12
paste input "7923619"
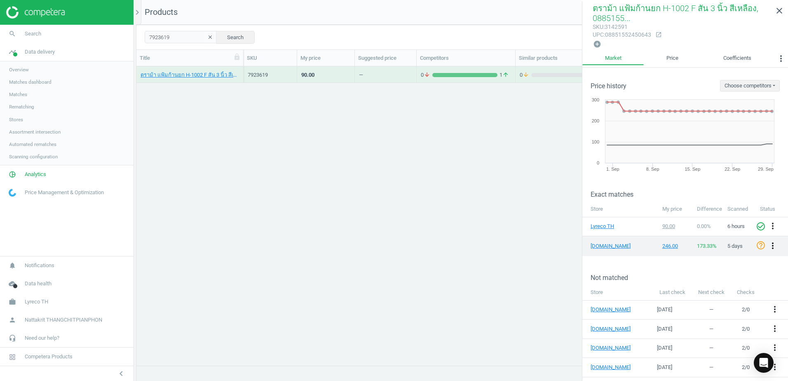
click at [768, 243] on icon "more_vert" at bounding box center [773, 246] width 10 height 10
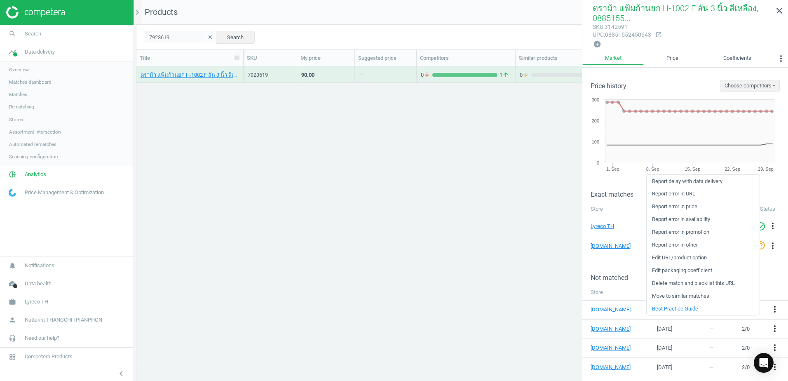
click at [693, 256] on link "Edit URL/product option" at bounding box center [703, 257] width 113 height 13
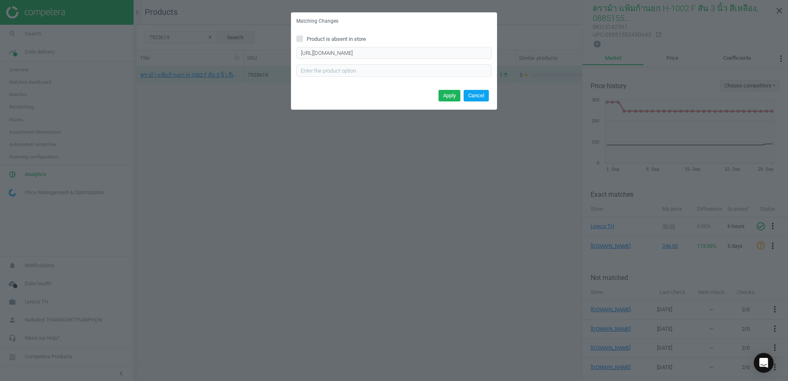
click at [473, 95] on button "Cancel" at bounding box center [476, 96] width 25 height 12
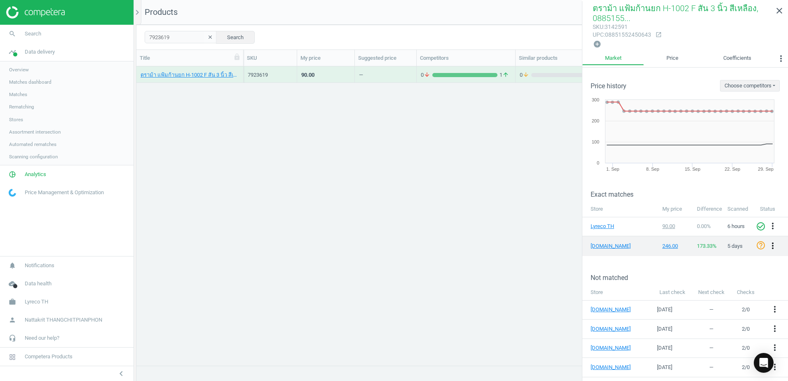
click at [768, 246] on icon "more_vert" at bounding box center [773, 246] width 10 height 10
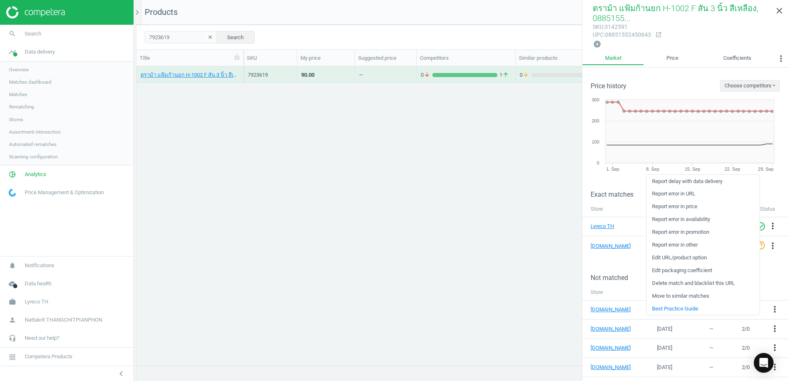
click at [687, 275] on link "Edit packaging coefficient" at bounding box center [703, 270] width 113 height 13
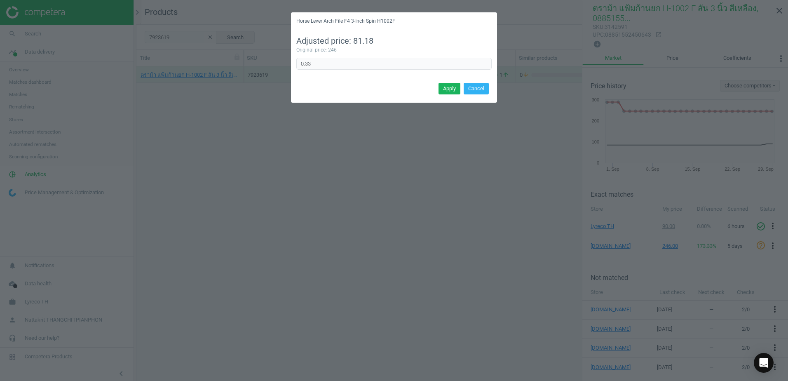
click at [379, 53] on div "Original price: 246" at bounding box center [393, 50] width 195 height 7
click at [379, 63] on input "0.33" at bounding box center [393, 64] width 195 height 12
click at [451, 93] on button "Apply" at bounding box center [450, 89] width 22 height 12
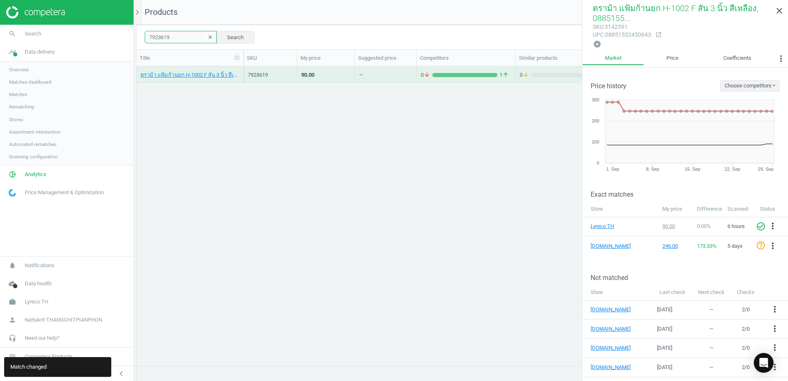
click at [184, 38] on input "7923619" at bounding box center [181, 37] width 72 height 12
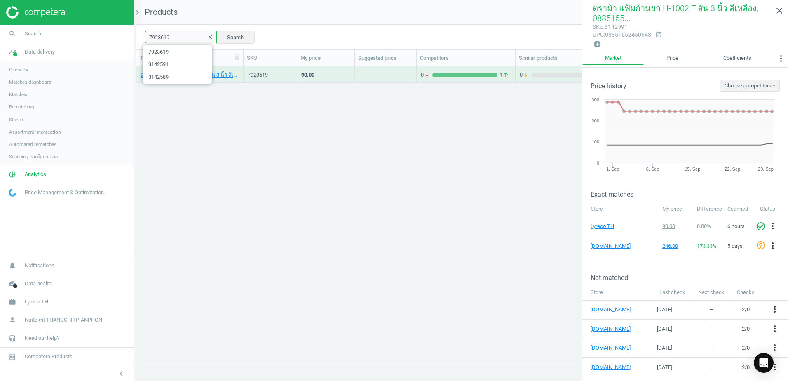
paste input "21"
type input "7923621"
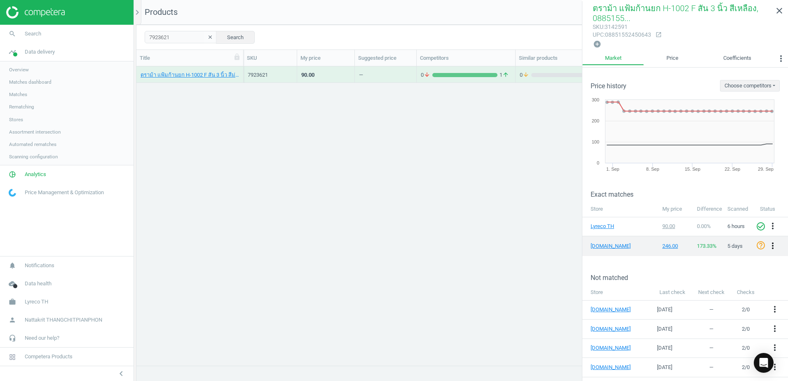
click at [768, 248] on icon "more_vert" at bounding box center [773, 246] width 10 height 10
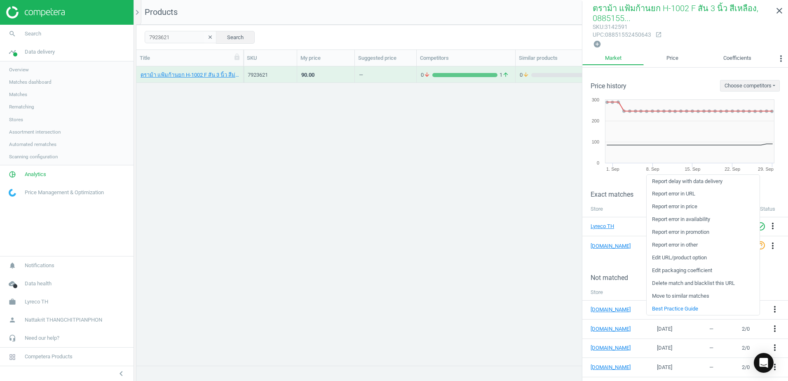
click at [704, 274] on link "Edit packaging coefficient" at bounding box center [703, 270] width 113 height 13
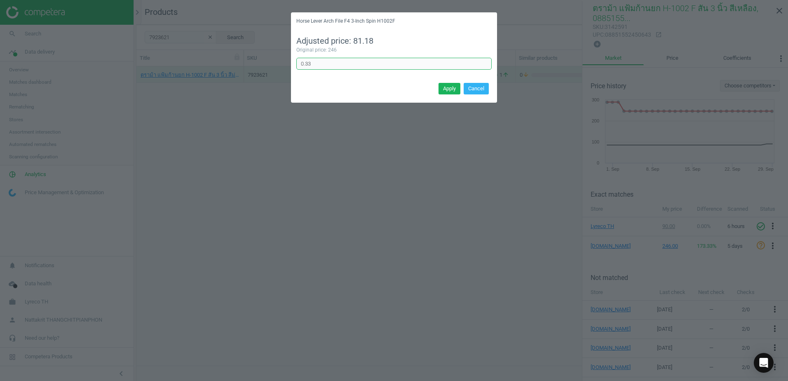
click at [418, 63] on input "0.33" at bounding box center [393, 64] width 195 height 12
click at [447, 85] on button "Apply" at bounding box center [450, 89] width 22 height 12
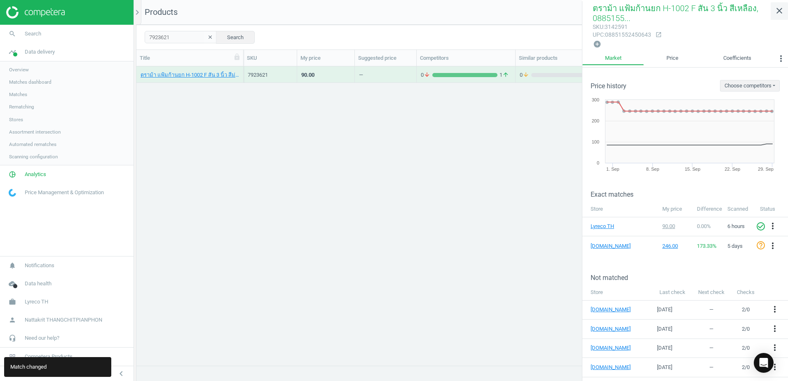
click at [774, 8] on link "close" at bounding box center [779, 11] width 17 height 18
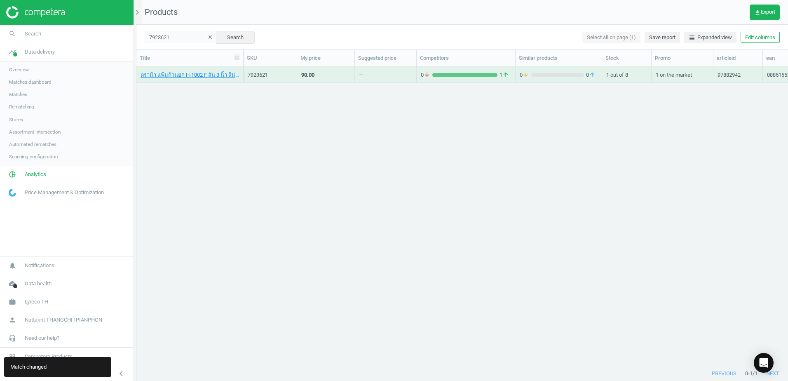
click at [259, 83] on div "ตราม้า แฟ้มก้านยก H-1002 F สัน 3 นิ้ว สีม่วง, 08851552451367 7923621 90.00 — 0 …" at bounding box center [462, 212] width 652 height 293
click at [264, 77] on div "7923621" at bounding box center [270, 74] width 45 height 7
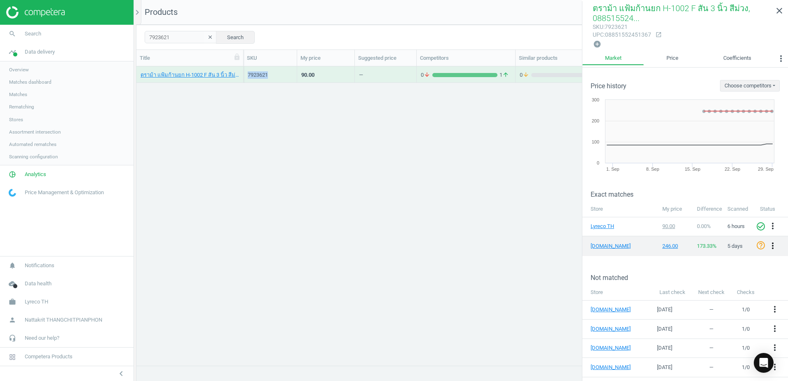
click at [768, 242] on icon "more_vert" at bounding box center [773, 246] width 10 height 10
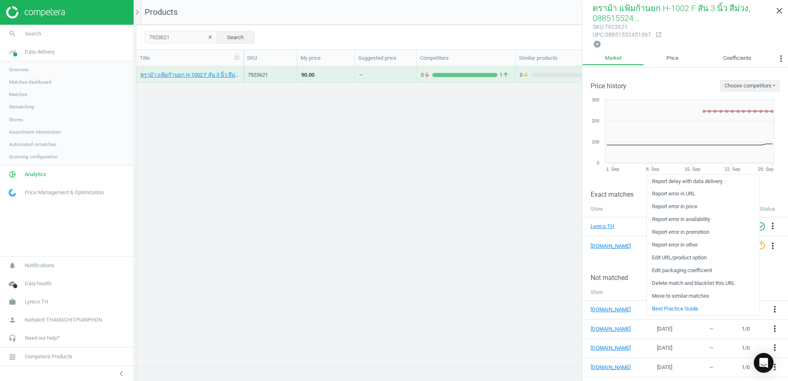
click at [688, 270] on link "Edit packaging coefficient" at bounding box center [703, 270] width 113 height 13
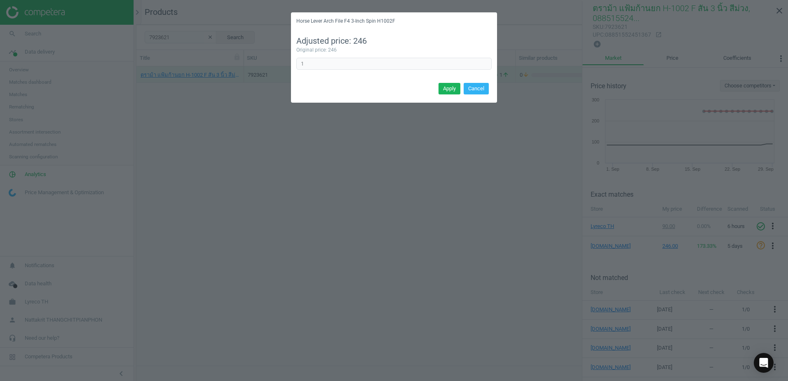
click at [383, 70] on div "Adjusted price: 246 Original price: 246 1 Error in formula" at bounding box center [394, 55] width 206 height 51
click at [388, 62] on input "1" at bounding box center [393, 64] width 195 height 12
type input "0.33"
click at [447, 89] on button "Apply" at bounding box center [450, 89] width 22 height 12
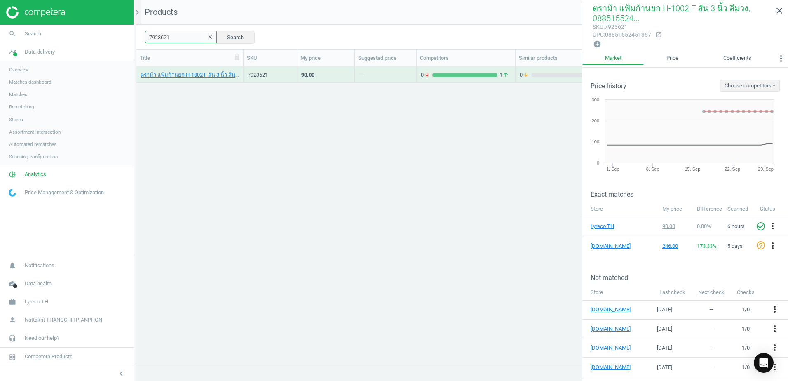
click at [166, 38] on input "7923621" at bounding box center [181, 37] width 72 height 12
paste input "19"
type input "7923619"
click at [356, 73] on div "—" at bounding box center [386, 74] width 62 height 16
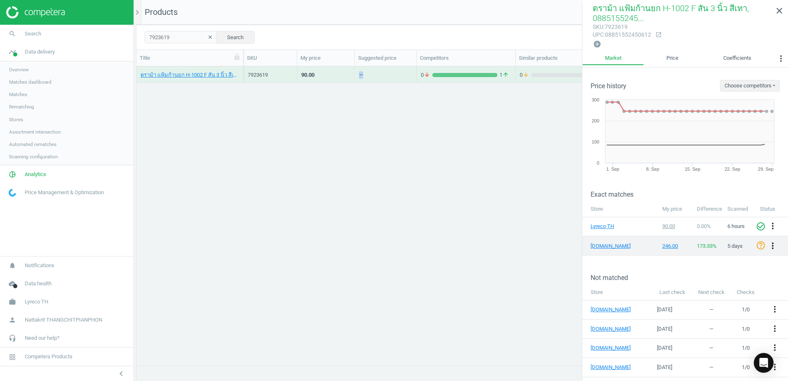
click at [770, 245] on icon "more_vert" at bounding box center [773, 246] width 10 height 10
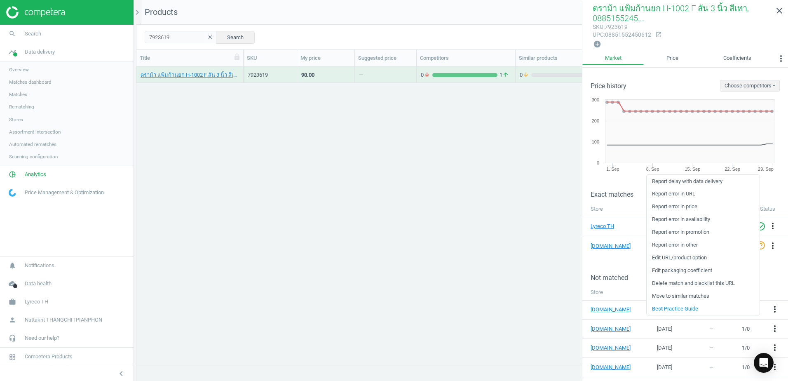
click at [693, 268] on link "Edit packaging coefficient" at bounding box center [703, 270] width 113 height 13
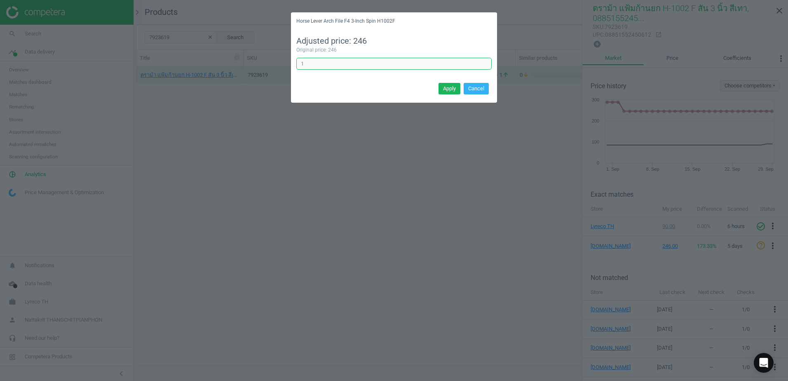
click at [424, 60] on input "1" at bounding box center [393, 64] width 195 height 12
type input "0.33"
click at [454, 91] on button "Apply" at bounding box center [450, 89] width 22 height 12
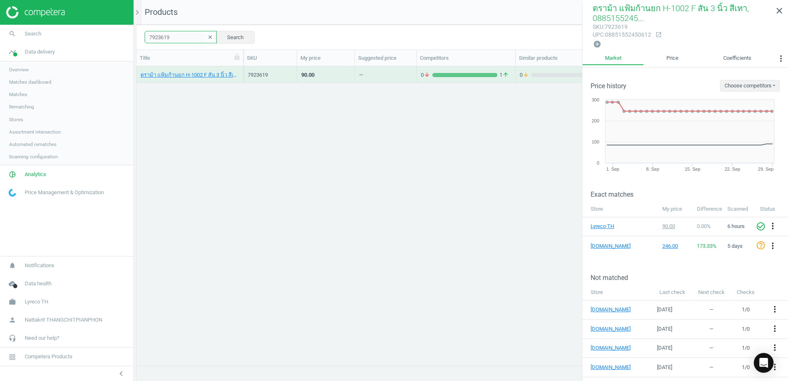
click at [178, 38] on input "7923619" at bounding box center [181, 37] width 72 height 12
paste input "3142591"
click at [779, 14] on icon "close" at bounding box center [780, 11] width 10 height 10
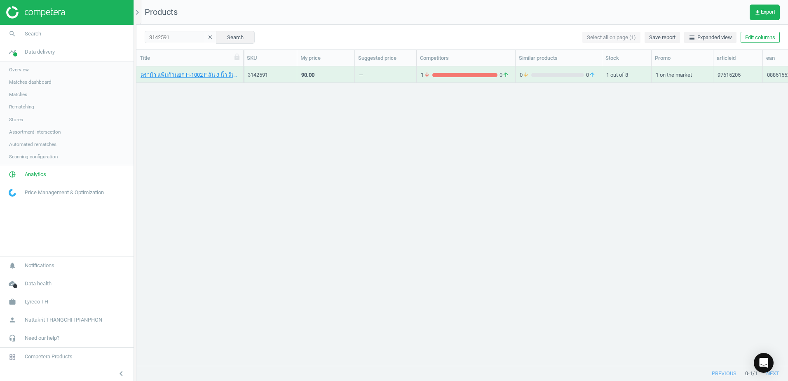
click at [469, 69] on div "1 arrow_downward 0 arrow_upward" at bounding box center [466, 74] width 90 height 14
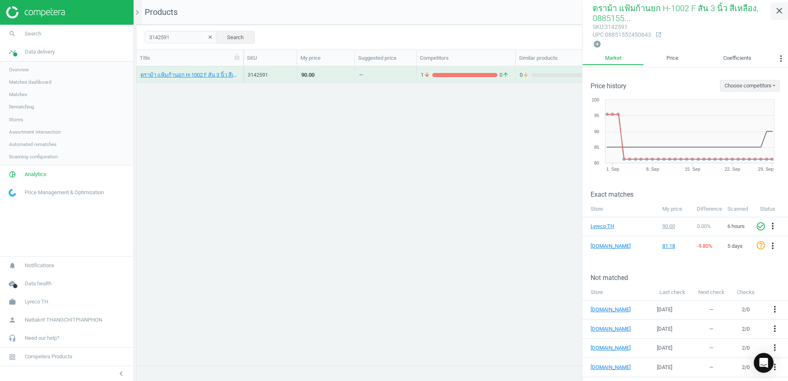
click at [780, 13] on icon "close" at bounding box center [780, 11] width 10 height 10
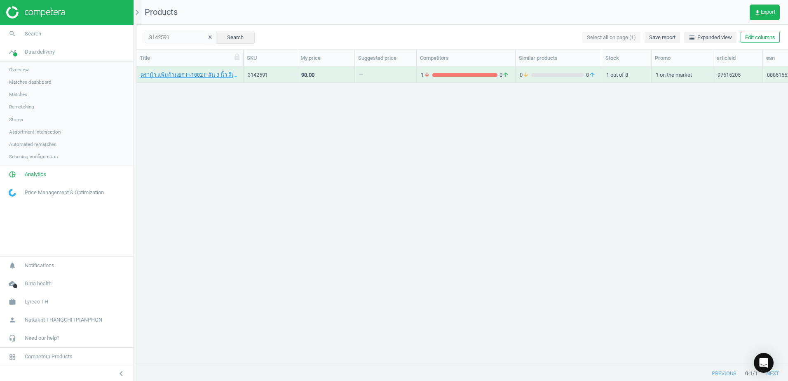
click at [529, 157] on div "ตราม้า แฟ้มก้านยก H-1002 F สัน 3 นิ้ว สีเหลือง, 08851552450643 3142591 90.00 — …" at bounding box center [462, 212] width 652 height 293
click at [187, 34] on input "3142591" at bounding box center [181, 37] width 72 height 12
paste input "16138492"
type input "16138492"
click at [465, 74] on div "grid" at bounding box center [464, 75] width 65 height 4
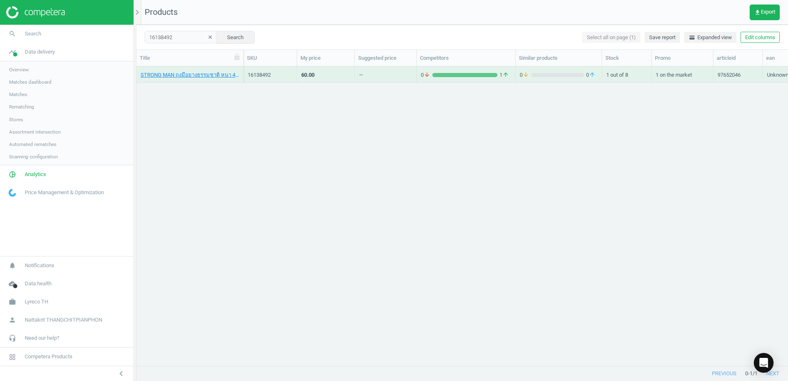
click at [465, 74] on div "grid" at bounding box center [464, 75] width 65 height 4
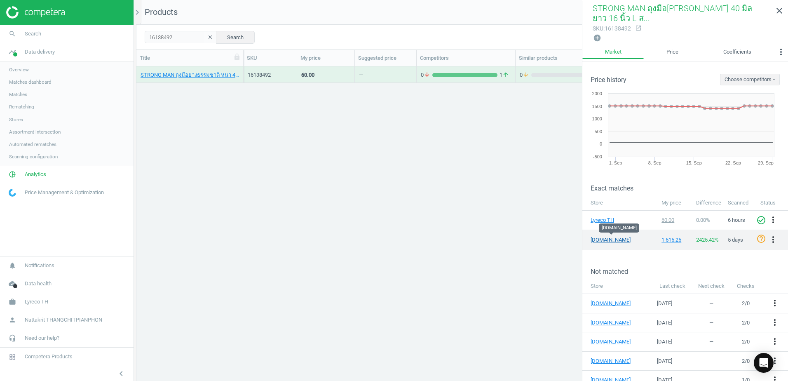
click at [591, 238] on link "[DOMAIN_NAME]" at bounding box center [611, 239] width 41 height 7
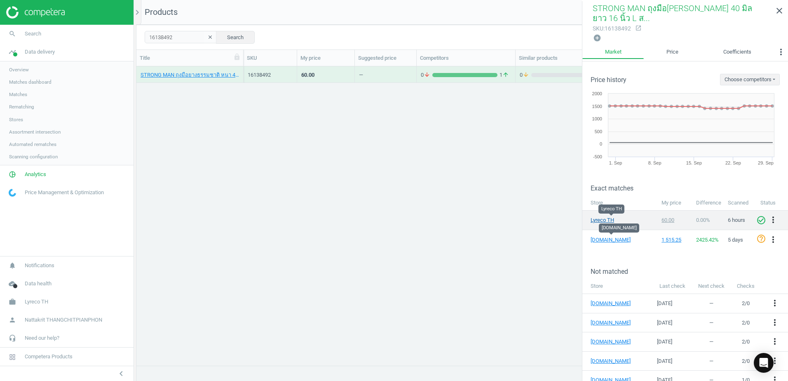
click at [608, 216] on link "Lyreco TH" at bounding box center [611, 219] width 41 height 7
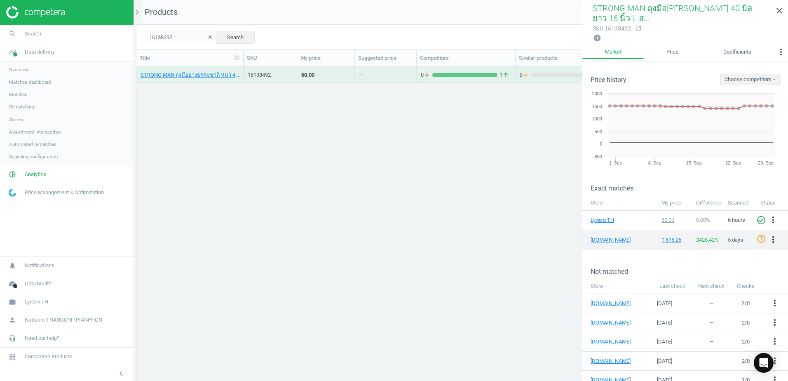
click at [768, 242] on icon "more_vert" at bounding box center [773, 240] width 10 height 10
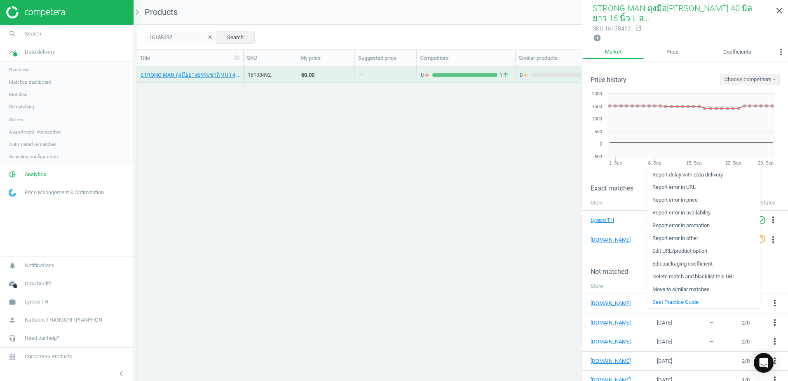
click at [691, 263] on link "Edit packaging coefficient" at bounding box center [703, 264] width 113 height 13
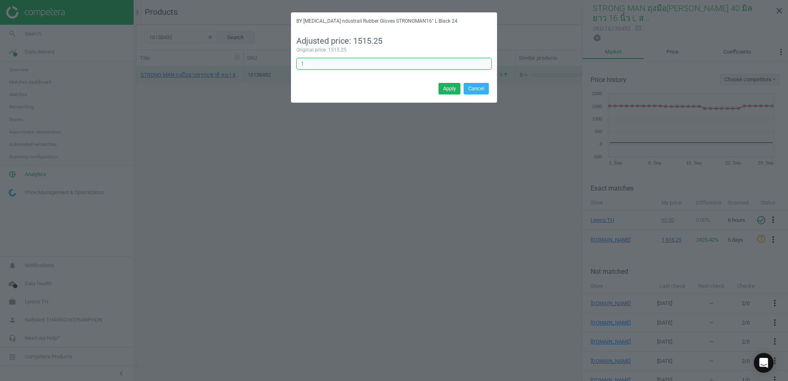
drag, startPoint x: 333, startPoint y: 64, endPoint x: 298, endPoint y: 74, distance: 36.5
click at [298, 74] on div "Adjusted price: 1515.25 Original price: 1515.25 1 Error in formula" at bounding box center [394, 55] width 206 height 51
type input "0.042"
click at [454, 91] on button "Apply" at bounding box center [450, 89] width 22 height 12
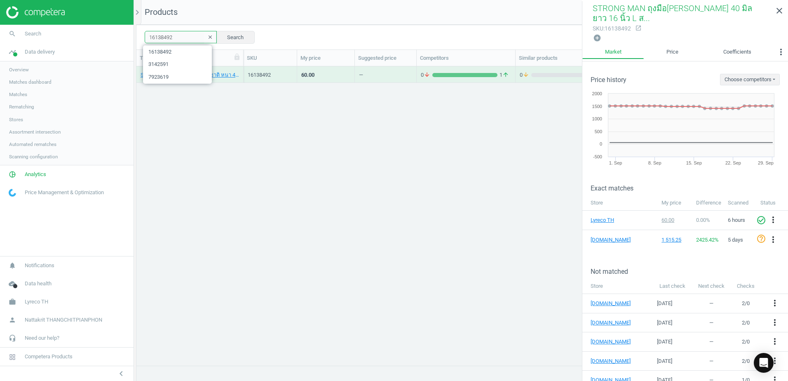
click at [181, 40] on input "16138492" at bounding box center [181, 37] width 72 height 12
paste input "8225909"
type input "8225909"
click at [383, 72] on div "—" at bounding box center [385, 74] width 53 height 14
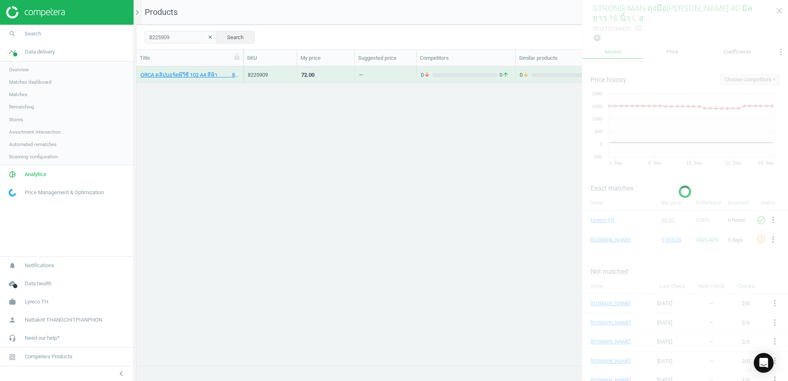
click at [383, 72] on div "—" at bounding box center [385, 74] width 53 height 14
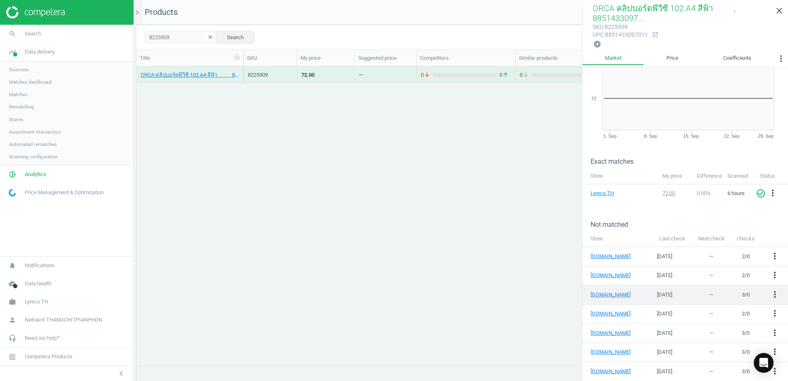
scroll to position [52, 0]
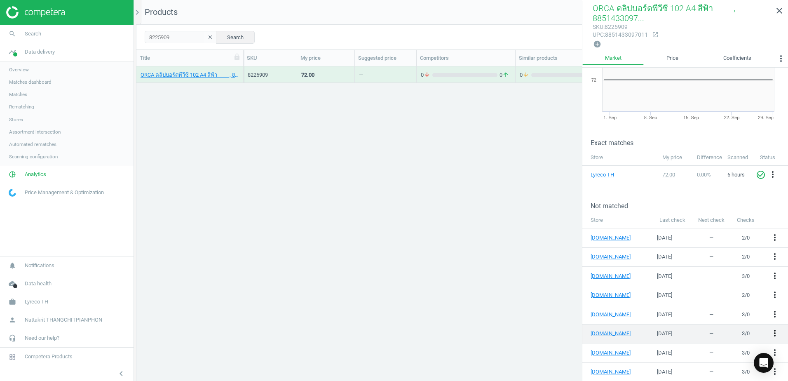
click at [770, 329] on icon "more_vert" at bounding box center [775, 333] width 10 height 10
click at [700, 330] on link "Edit URL/product option" at bounding box center [704, 330] width 113 height 13
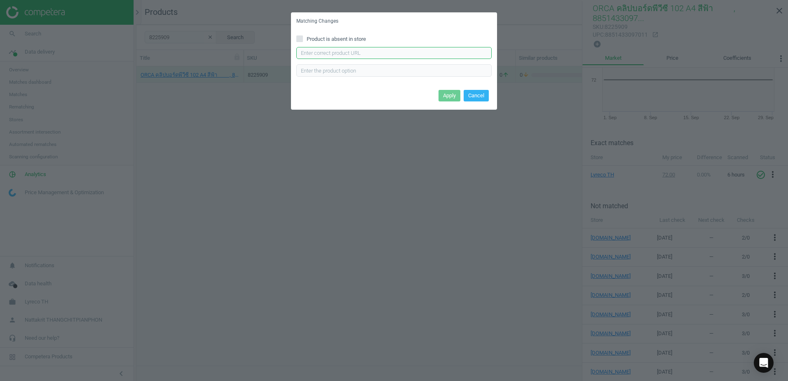
click at [352, 54] on input "text" at bounding box center [393, 53] width 195 height 12
paste input "Link"
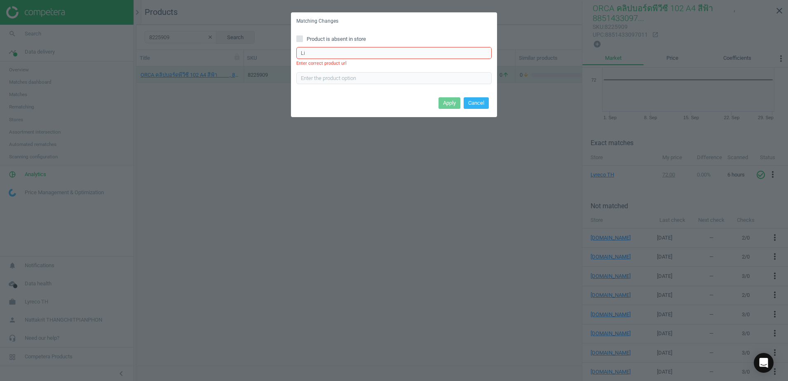
type input "L"
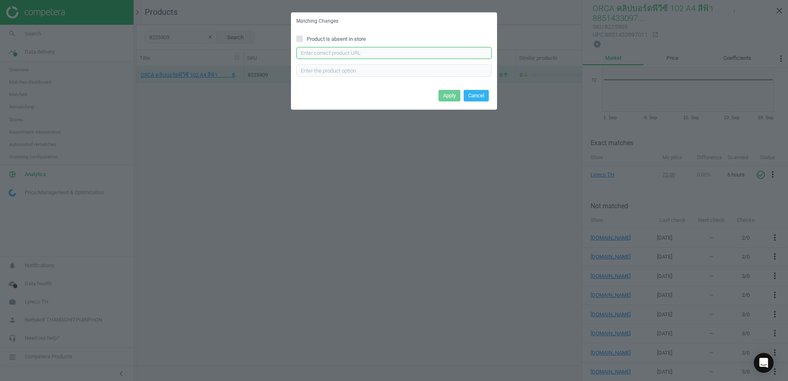
paste input "[URL][DOMAIN_NAME]"
type input "[URL][DOMAIN_NAME]"
click at [448, 97] on button "Apply" at bounding box center [450, 96] width 22 height 12
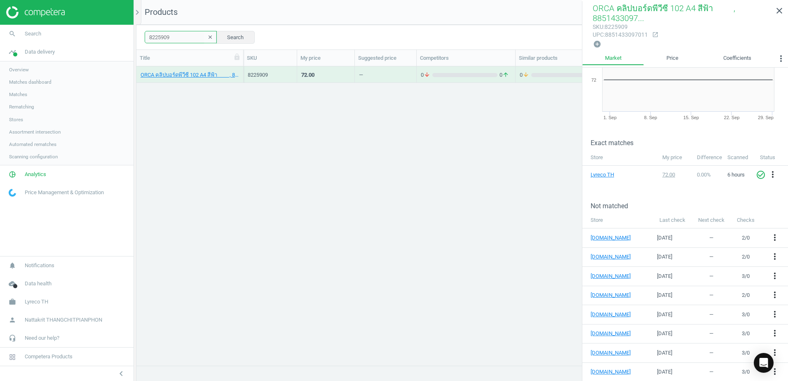
click at [168, 42] on input "8225909" at bounding box center [181, 37] width 72 height 12
paste input "7945808"
type input "7945808"
click at [780, 18] on link "close" at bounding box center [779, 11] width 17 height 18
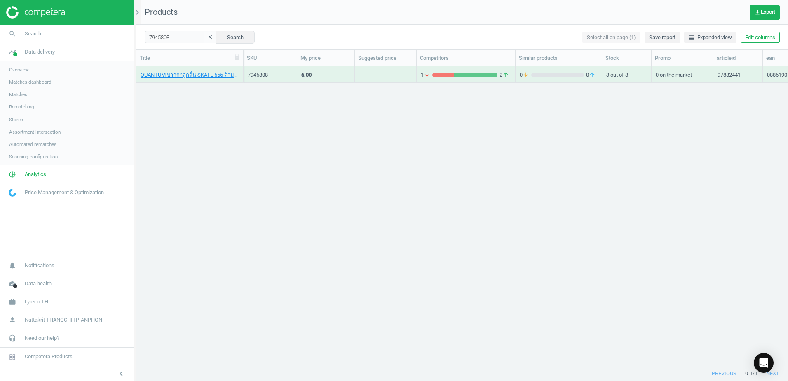
click at [474, 67] on div "1 arrow_downward 2 arrow_upward" at bounding box center [466, 74] width 99 height 16
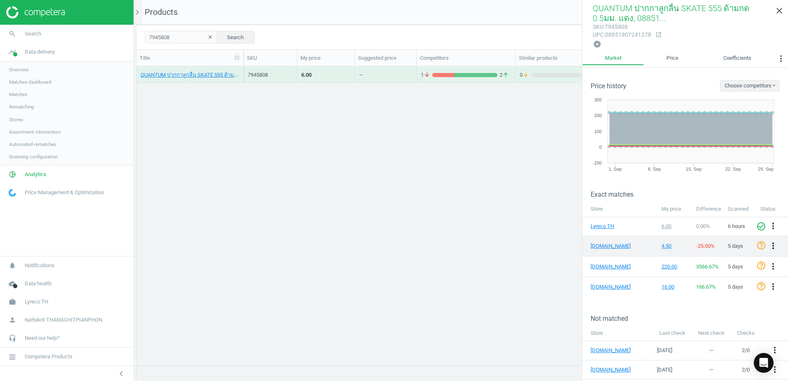
click at [770, 246] on icon "more_vert" at bounding box center [773, 246] width 10 height 10
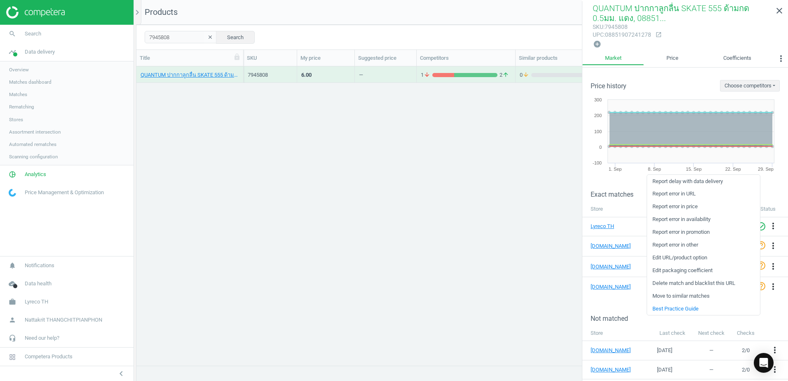
click at [596, 308] on div "Not matched" at bounding box center [685, 312] width 206 height 20
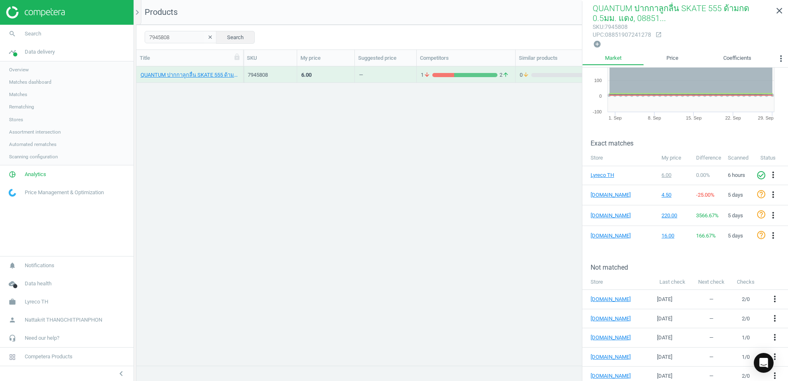
scroll to position [51, 0]
click at [770, 374] on icon "more_vert" at bounding box center [775, 376] width 10 height 10
click at [699, 361] on link "Edit URL/product option" at bounding box center [704, 361] width 113 height 13
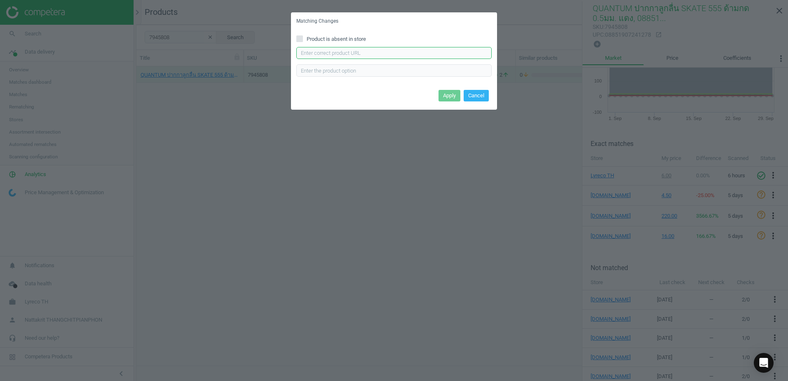
click at [385, 49] on input "text" at bounding box center [393, 53] width 195 height 12
paste input "[URL][DOMAIN_NAME]"
type input "[URL][DOMAIN_NAME]"
click at [447, 92] on button "Apply" at bounding box center [450, 96] width 22 height 12
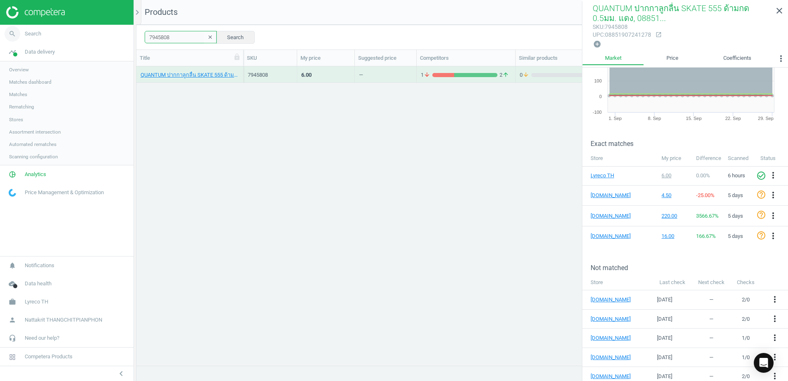
drag, startPoint x: 187, startPoint y: 39, endPoint x: 75, endPoint y: 42, distance: 111.3
click at [75, 42] on section "search Search timeline Data delivery Overview Matches dashboard Matches Rematch…" at bounding box center [394, 190] width 788 height 381
paste input "1006430"
type input "1006430"
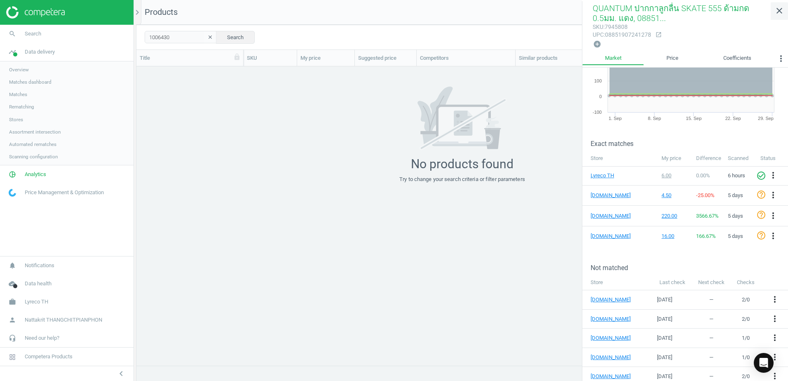
click at [782, 11] on icon "close" at bounding box center [780, 11] width 10 height 10
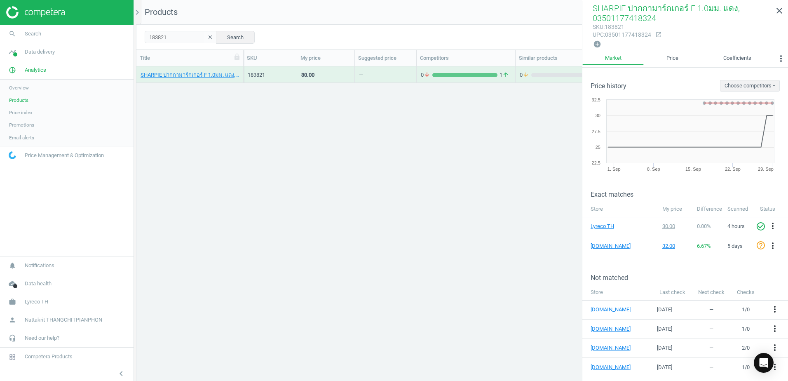
scroll to position [286, 645]
click at [171, 41] on input "183821" at bounding box center [181, 37] width 72 height 12
paste input "4923"
type input "149231"
